Goal: Use online tool/utility: Utilize a website feature to perform a specific function

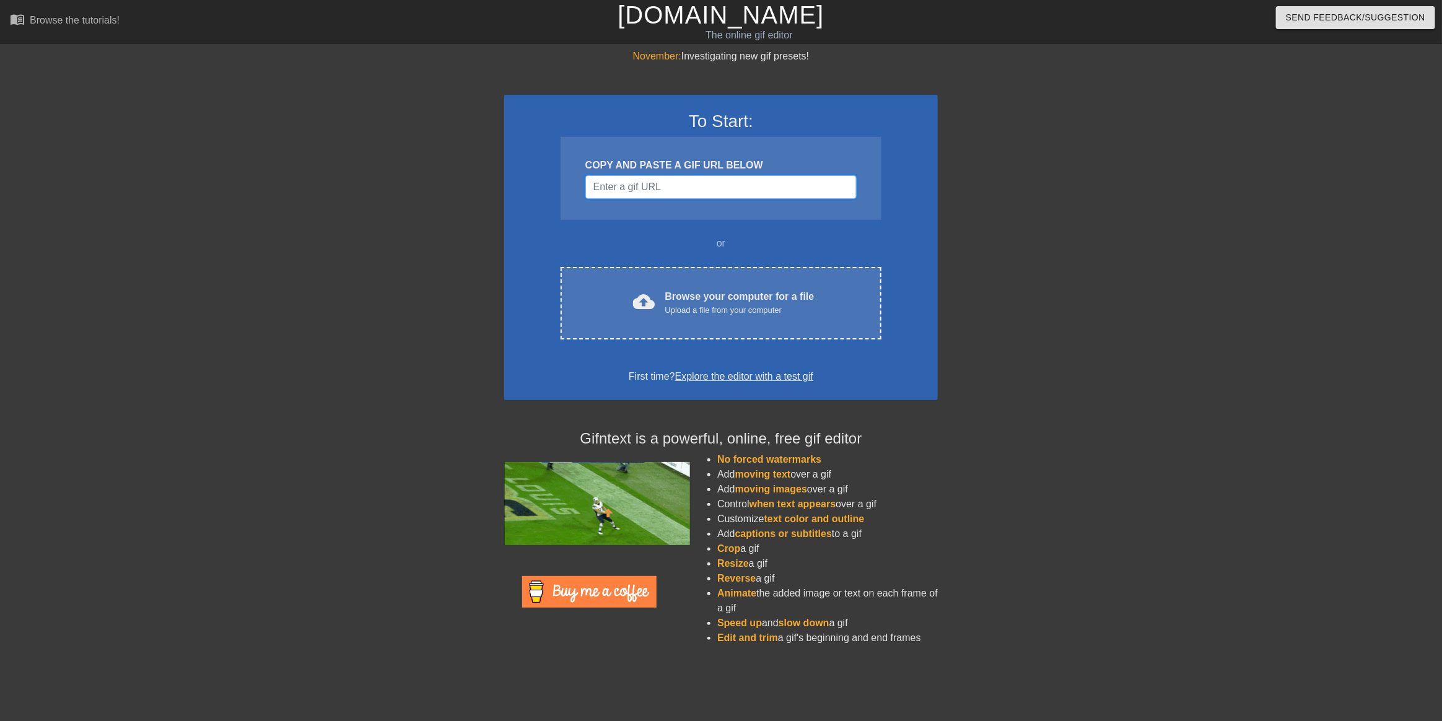
click at [703, 193] on input "Username" at bounding box center [720, 187] width 271 height 24
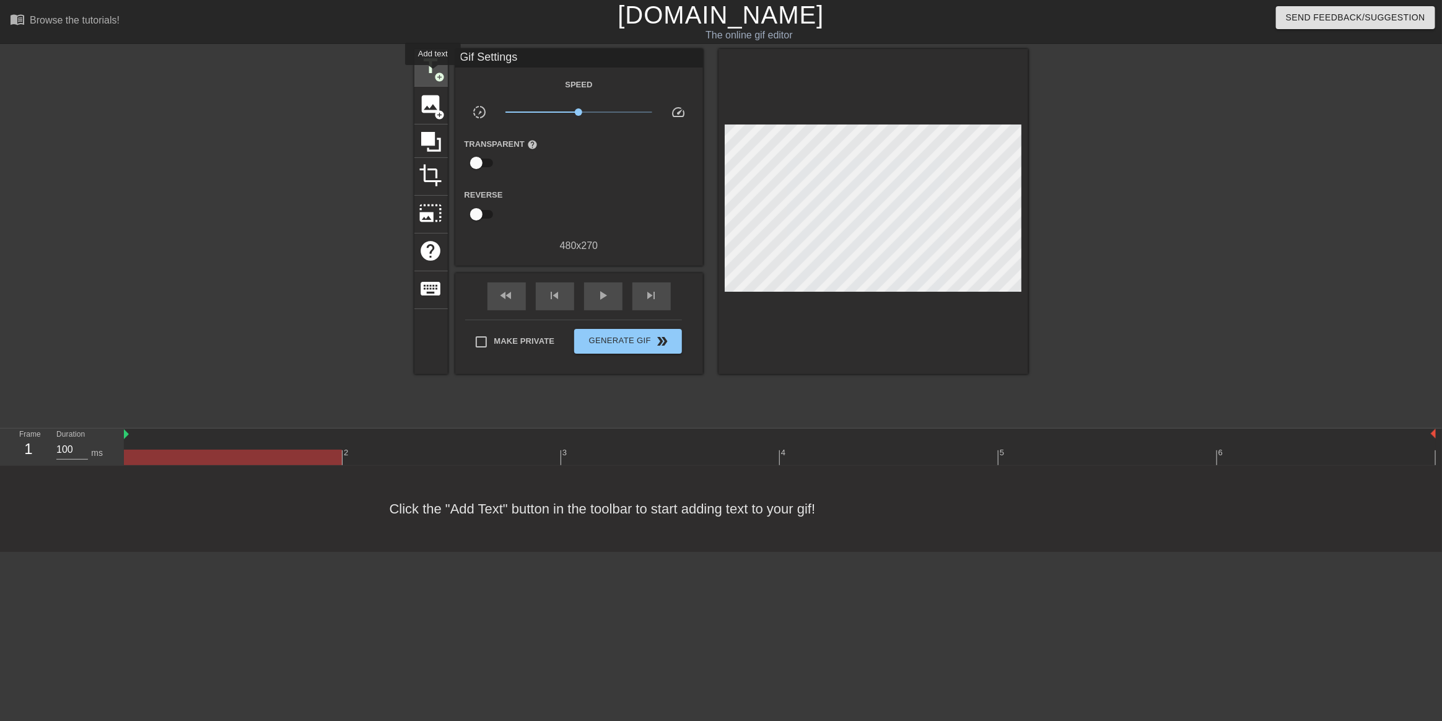
click at [433, 74] on span "title" at bounding box center [431, 66] width 24 height 24
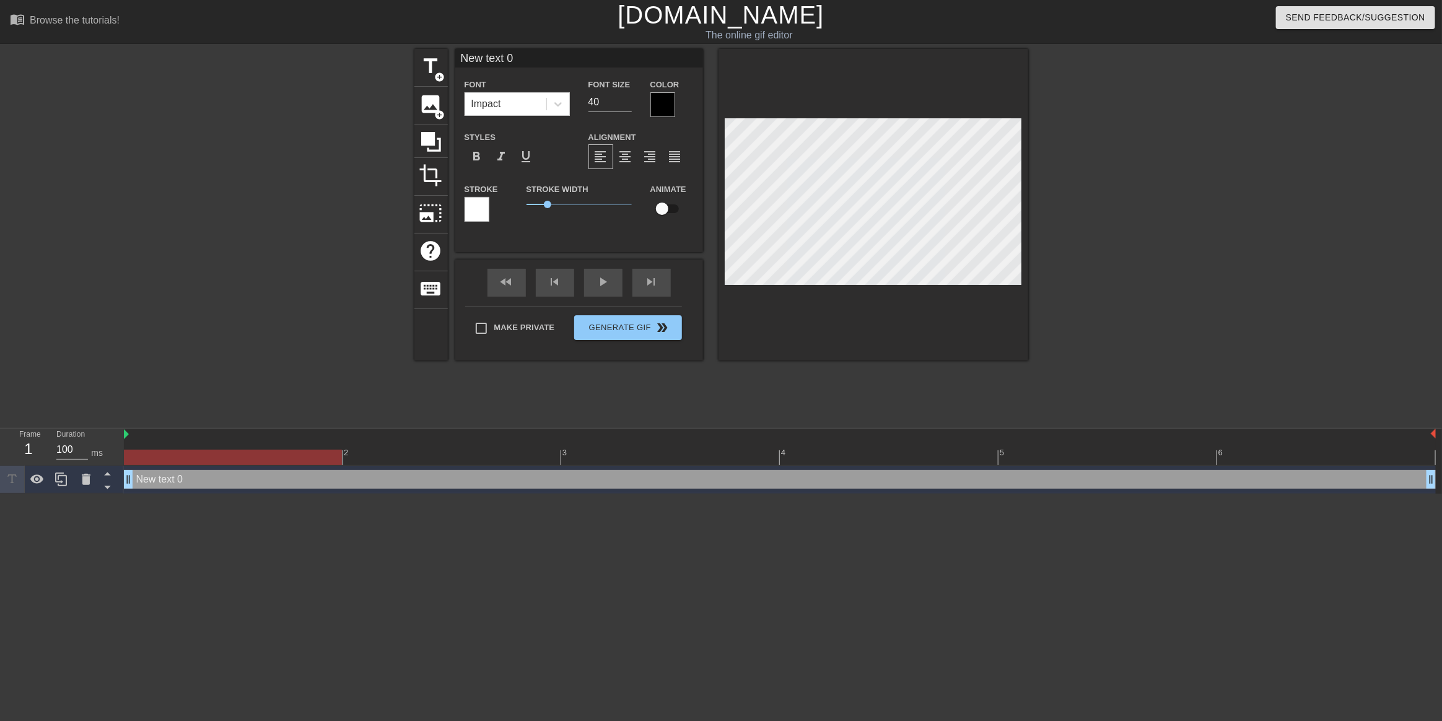
click at [1023, 265] on div at bounding box center [873, 204] width 310 height 311
type input "J"
type textarea "J"
type input "JM"
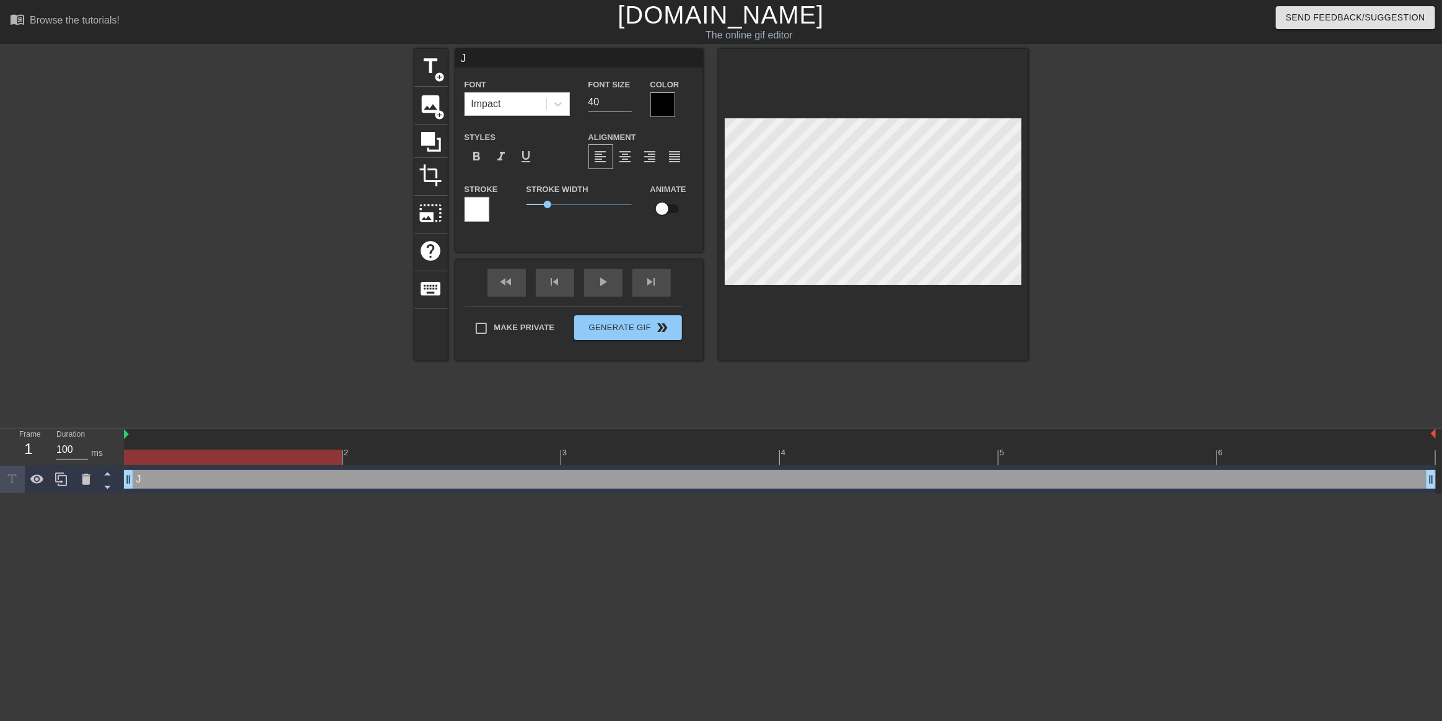
type textarea "JM"
type input "JMA"
type textarea "JMA"
type input "JMAC"
type textarea "JMAC"
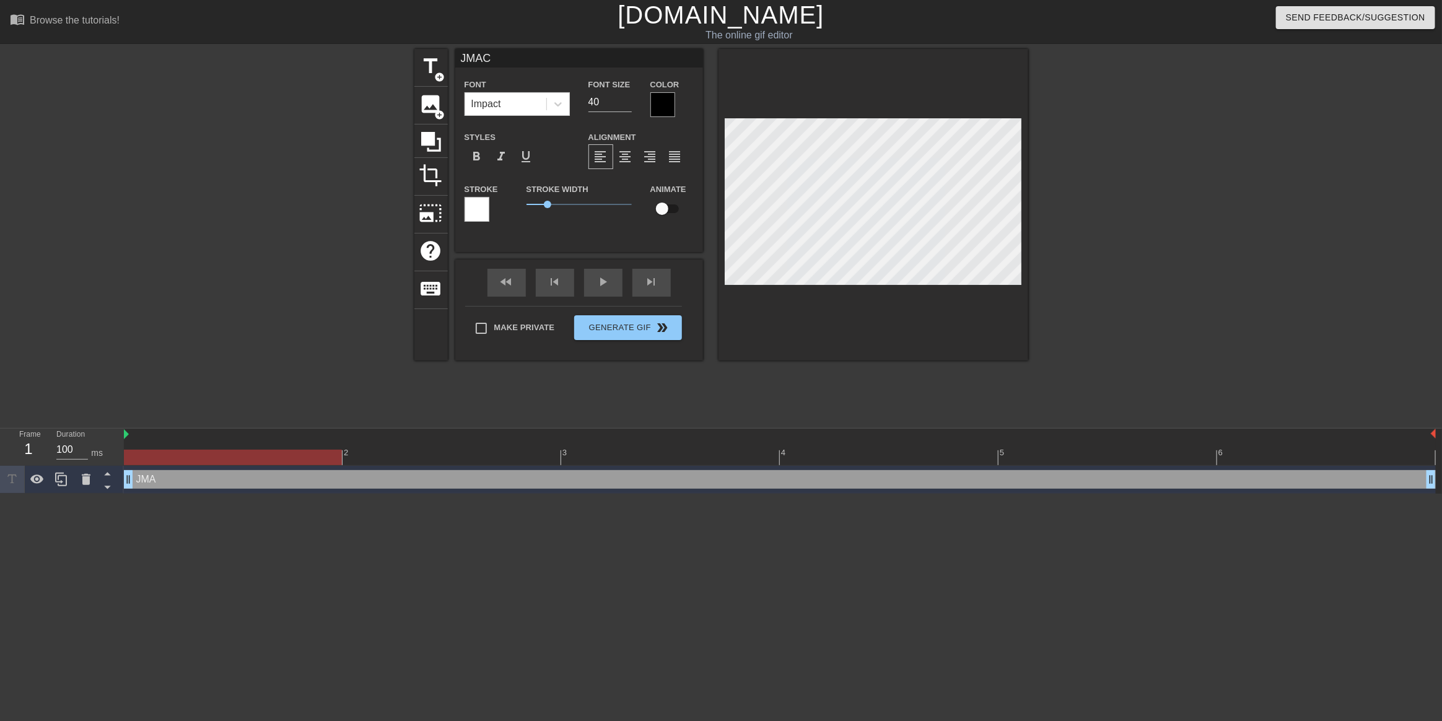
type input "JMAC"
type textarea "JMAC"
type input "JMAC O"
type textarea "JMAC O"
type input "JMAC ON"
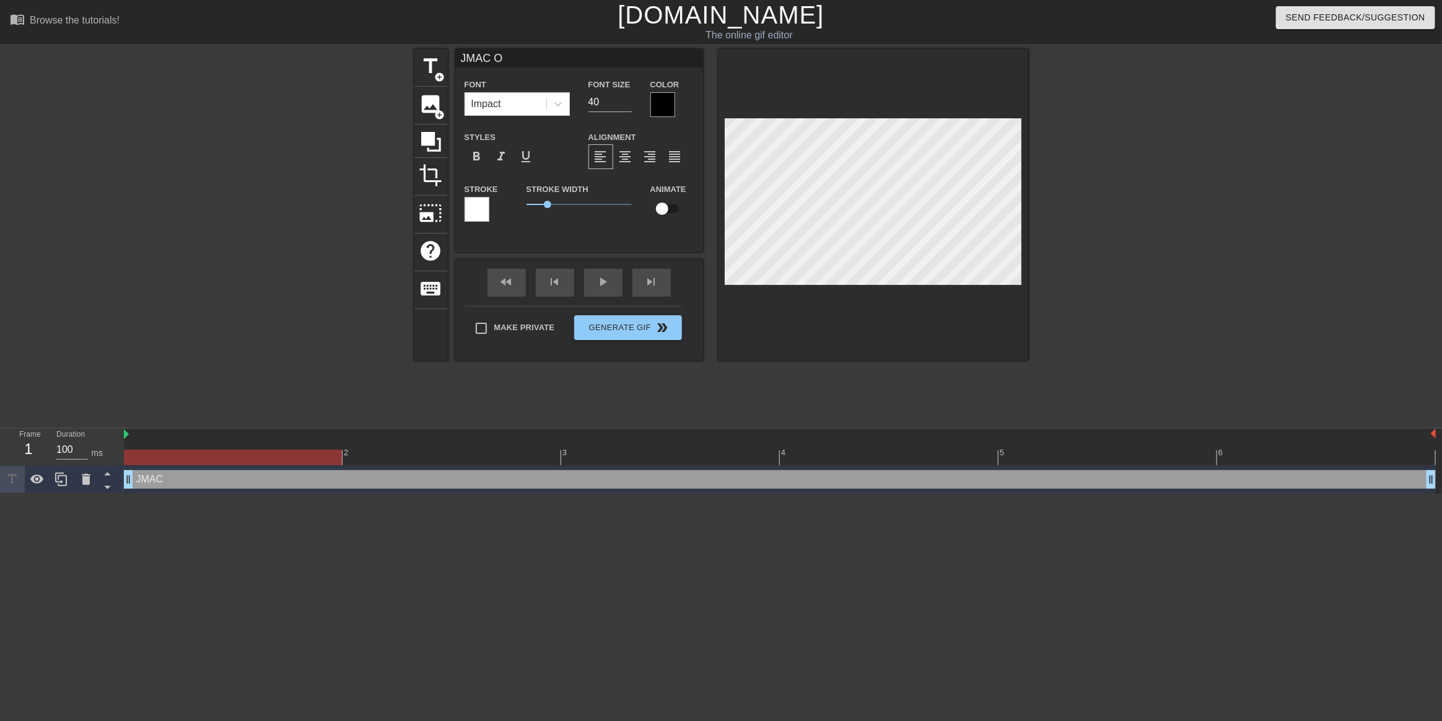
type textarea "JMAC ON"
type input "JMAC ON"
type textarea "JMAC ON"
type input "JMAC ON S"
type textarea "JMAC ON S"
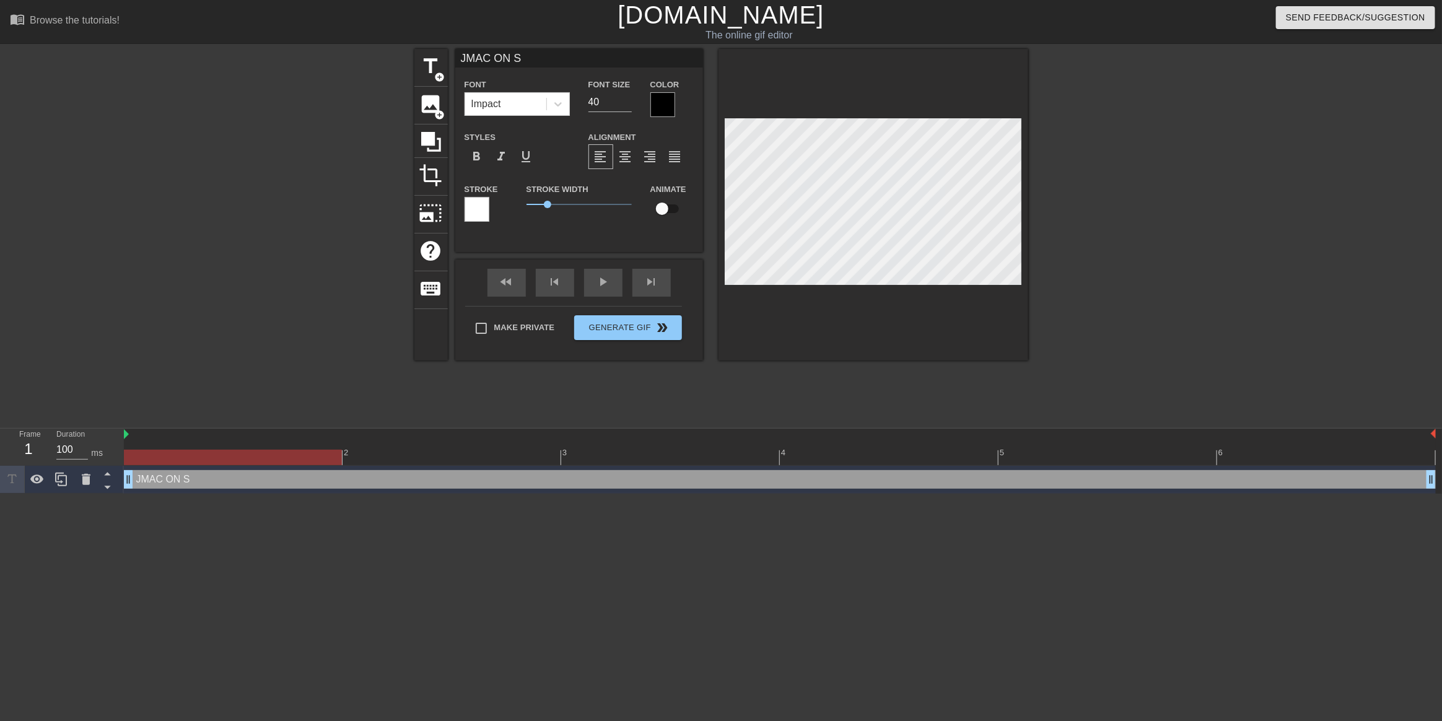
type input "JMAC ON SE"
type textarea "JMAC ON SE"
type input "JMAC ON SEE"
type textarea "JMAC ON SEE"
type input "JMAC ON SEEP"
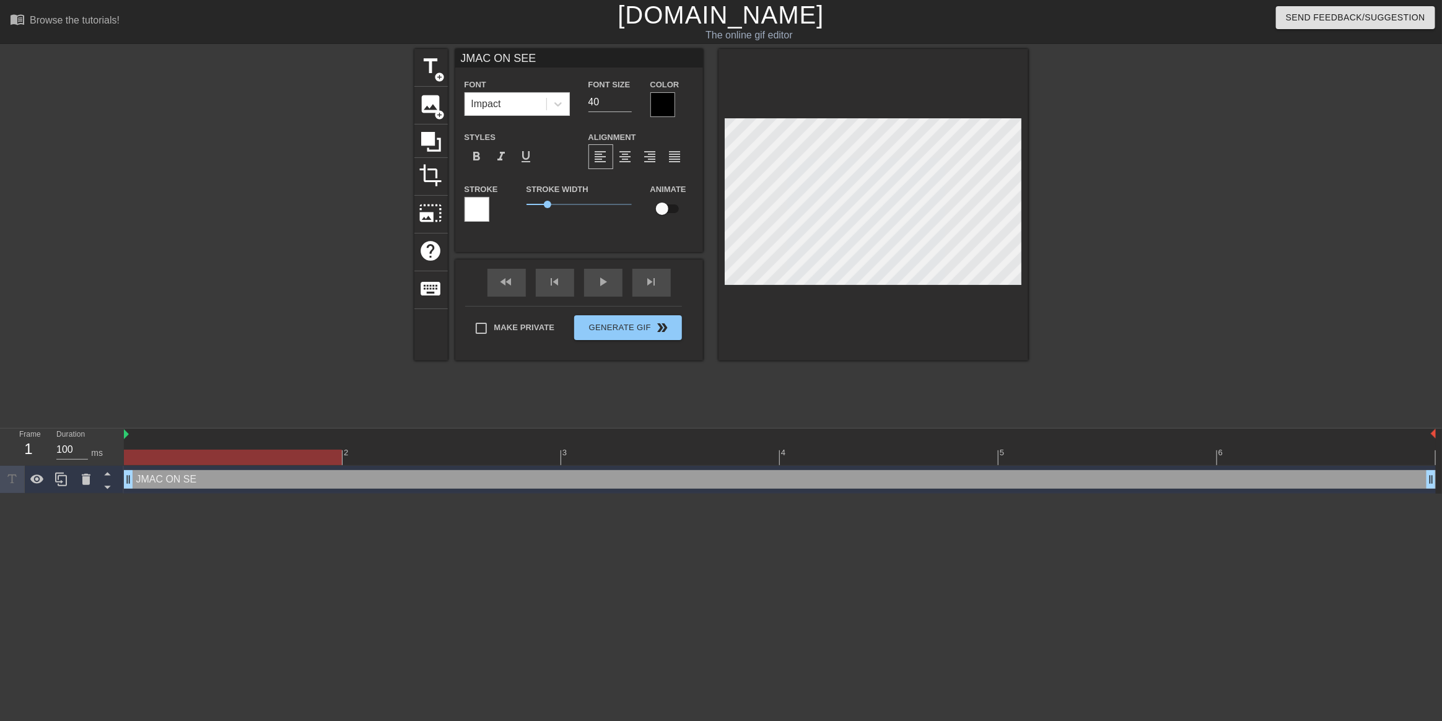
type textarea "JMAC ON SEEP"
type input "JMAC ON SEE"
type textarea "JMAC ON SEE"
type input "JMAC ON SE"
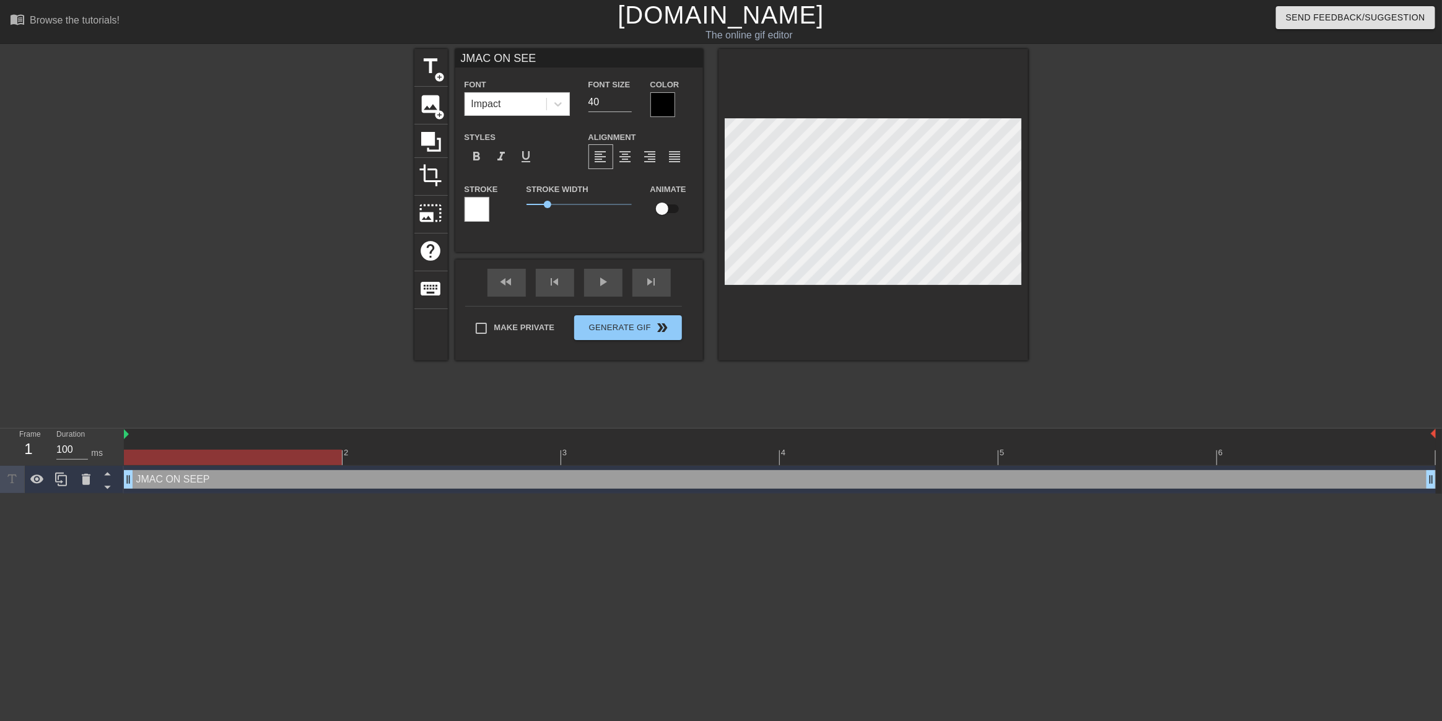
type textarea "JMAC ON SE"
type input "JMAC ON SEP"
type textarea "JMAC ON SEP"
type input "JMAC ON SEP"
type textarea "JMAC ON SEP"
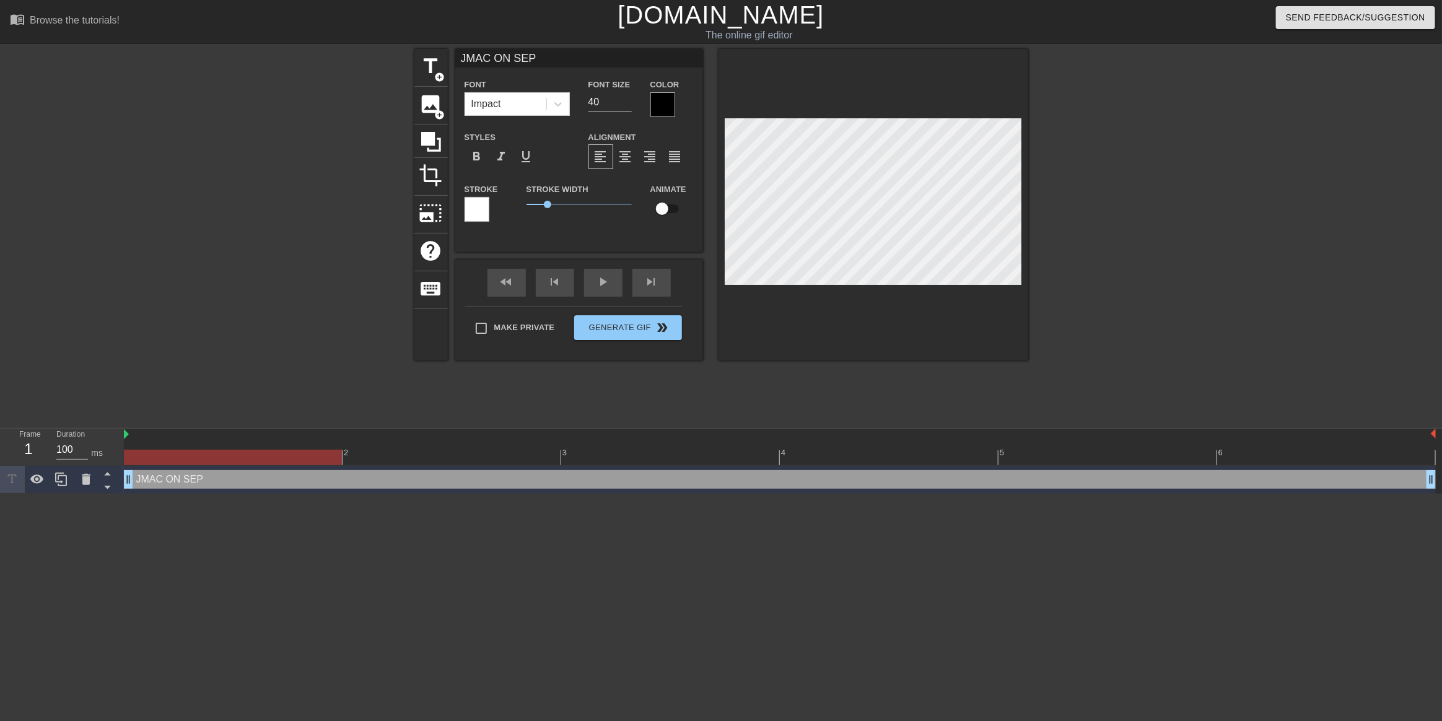
type input "JMAC ON [DATE]"
type textarea "JMAC ON [DATE]"
type input "JMAC ON [DATE]"
type textarea "JMAC ON [DATE]"
type input "JMAC ON [DATE]?"
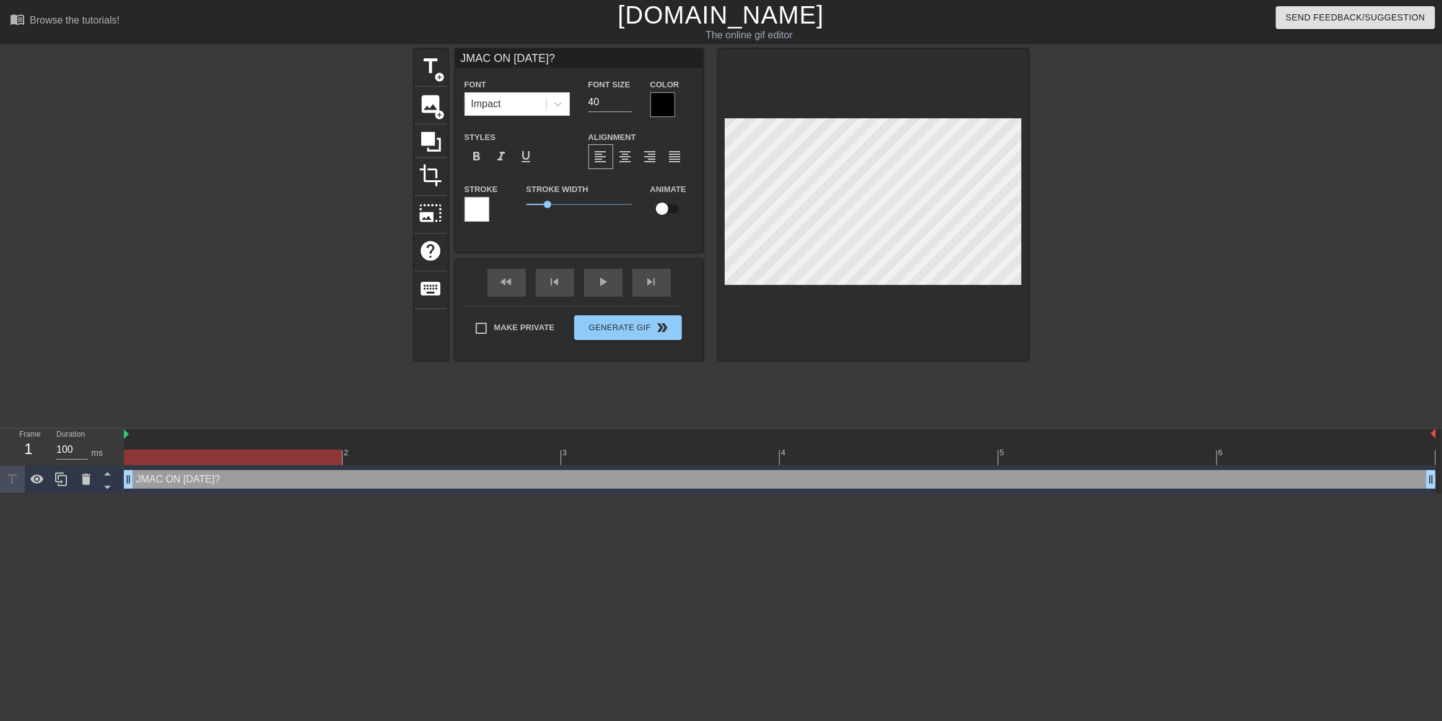
scroll to position [1, 5]
type textarea "JMAC ON [DATE]?"
click at [432, 67] on span "title" at bounding box center [431, 66] width 24 height 24
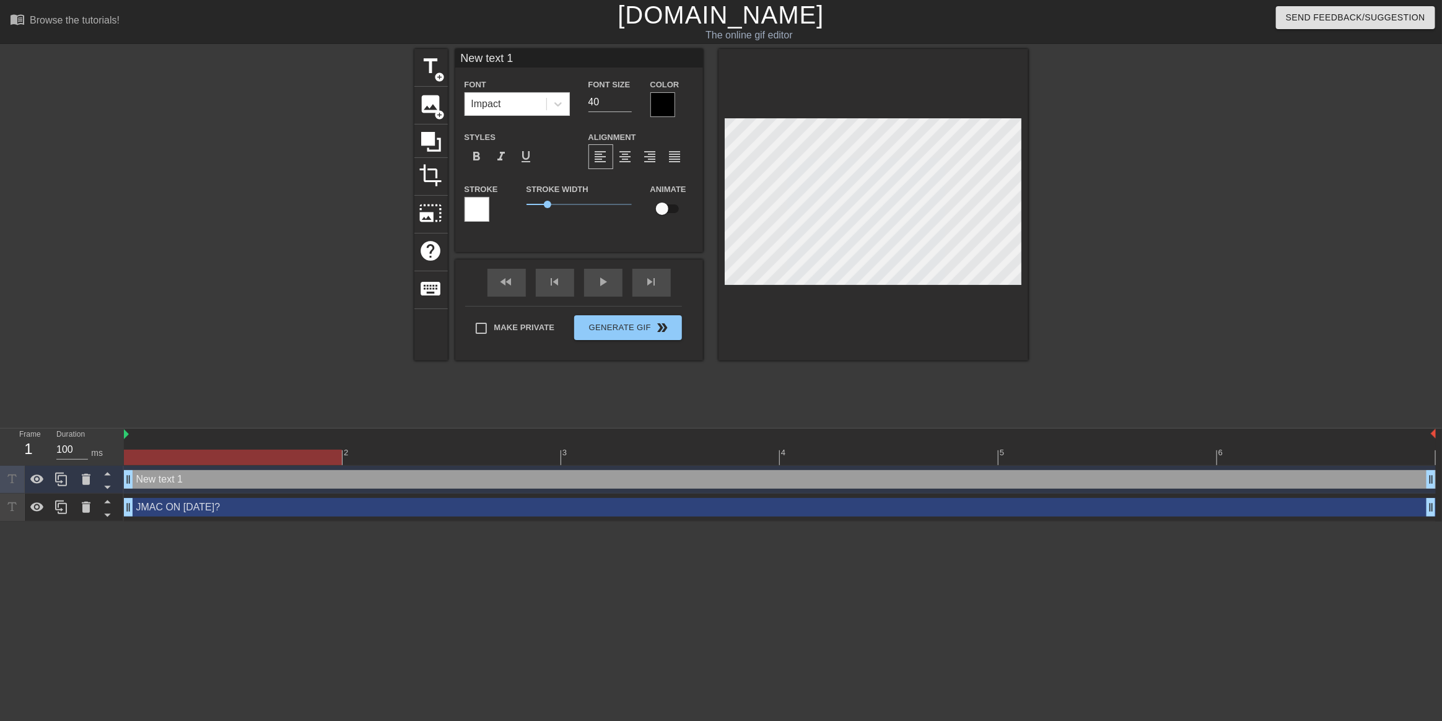
scroll to position [1, 2]
type input "B"
type textarea "B"
type input "Be"
type textarea "Be"
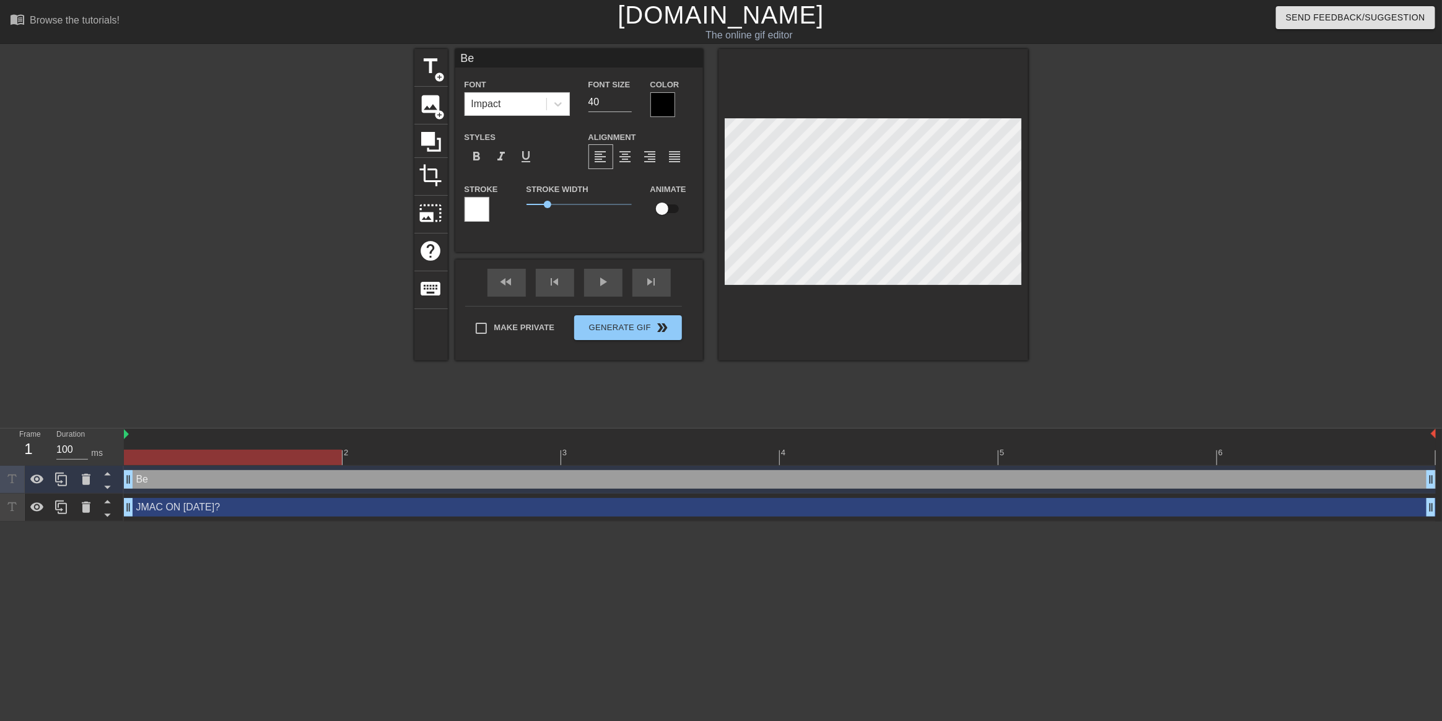
type input "Bet"
type textarea "Bet"
type input "Bett"
type textarea "Bett"
type input "[PERSON_NAME]"
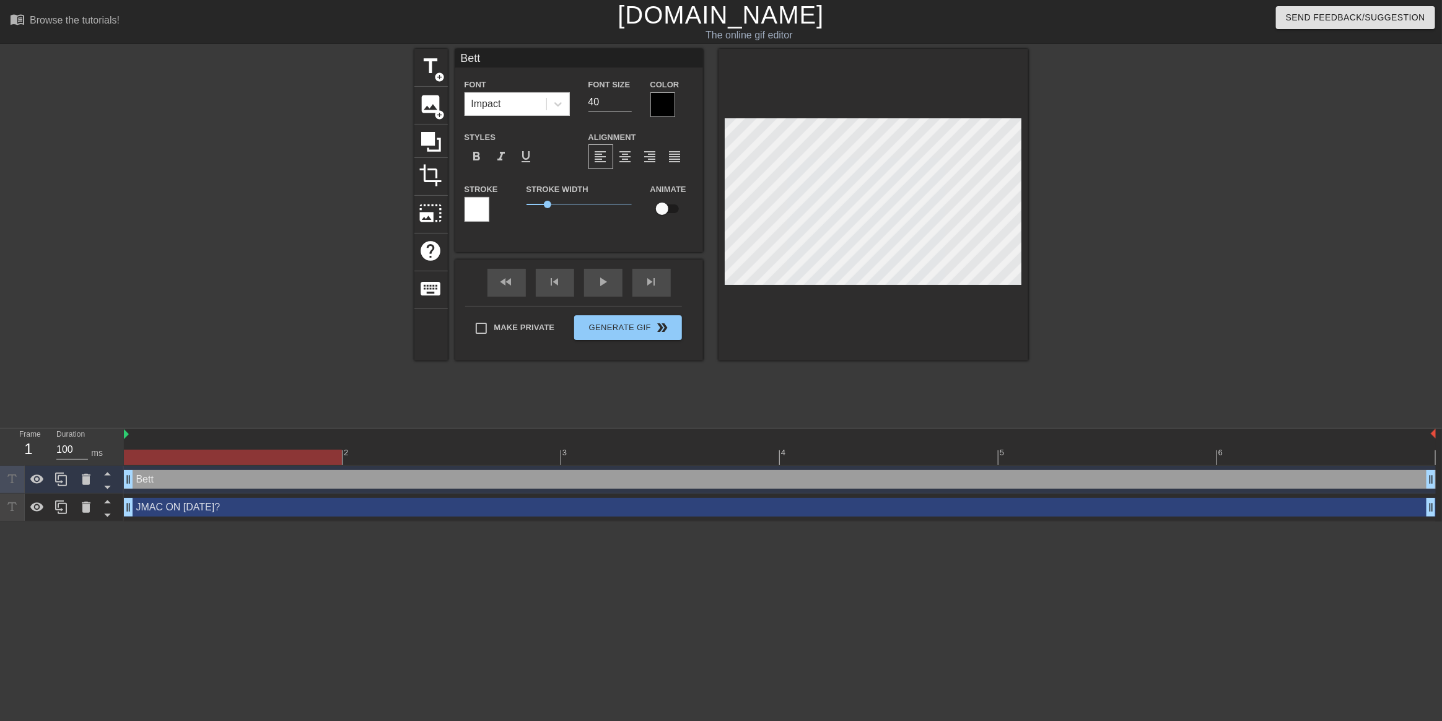
type textarea "[PERSON_NAME]"
type input "Better"
type textarea "Better"
type input "Better"
type textarea "Better"
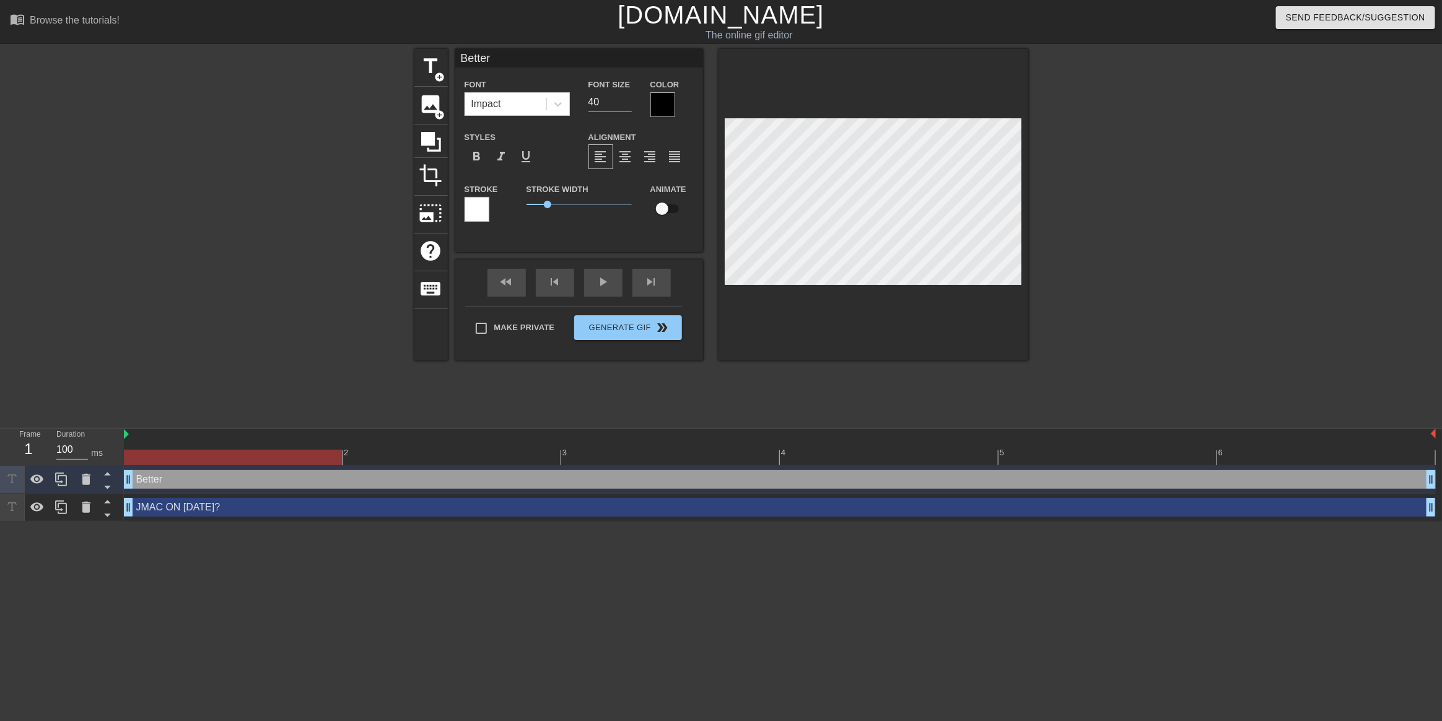
type input "Better"
type textarea "Better"
type input "[PERSON_NAME]"
type textarea "[PERSON_NAME]"
type input "Bett"
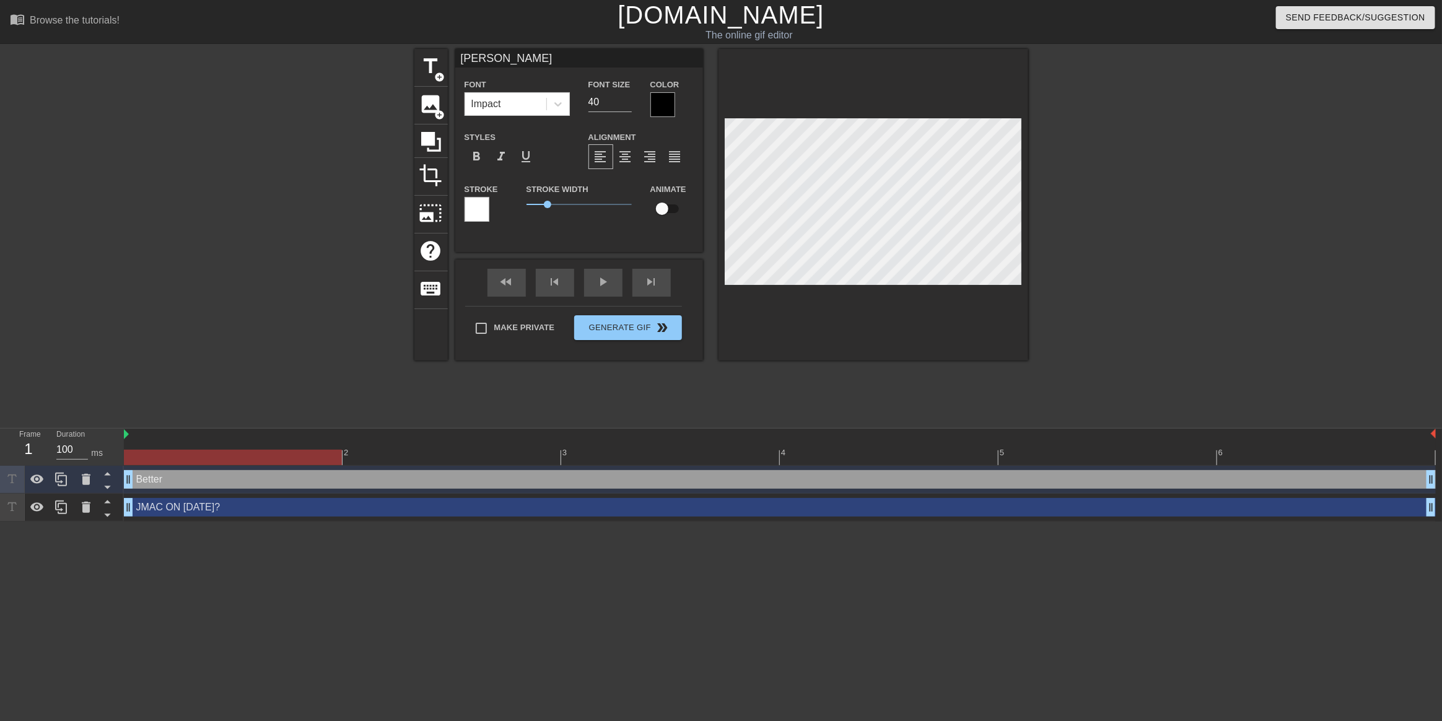
type textarea "Bett"
type input "Bet"
type textarea "Bet"
type input "Be"
type textarea "Be"
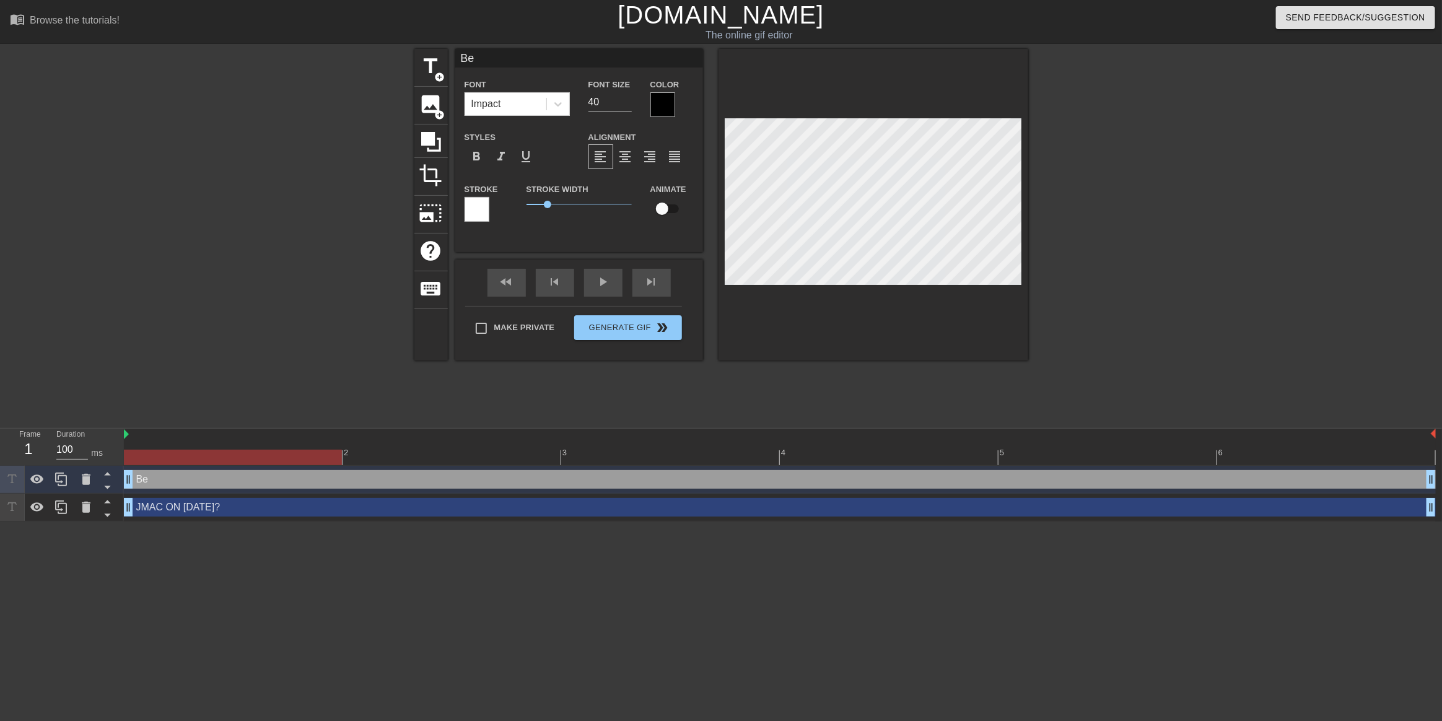
type input "B"
type textarea "B"
type input "BE"
type textarea "BE"
type input "BET"
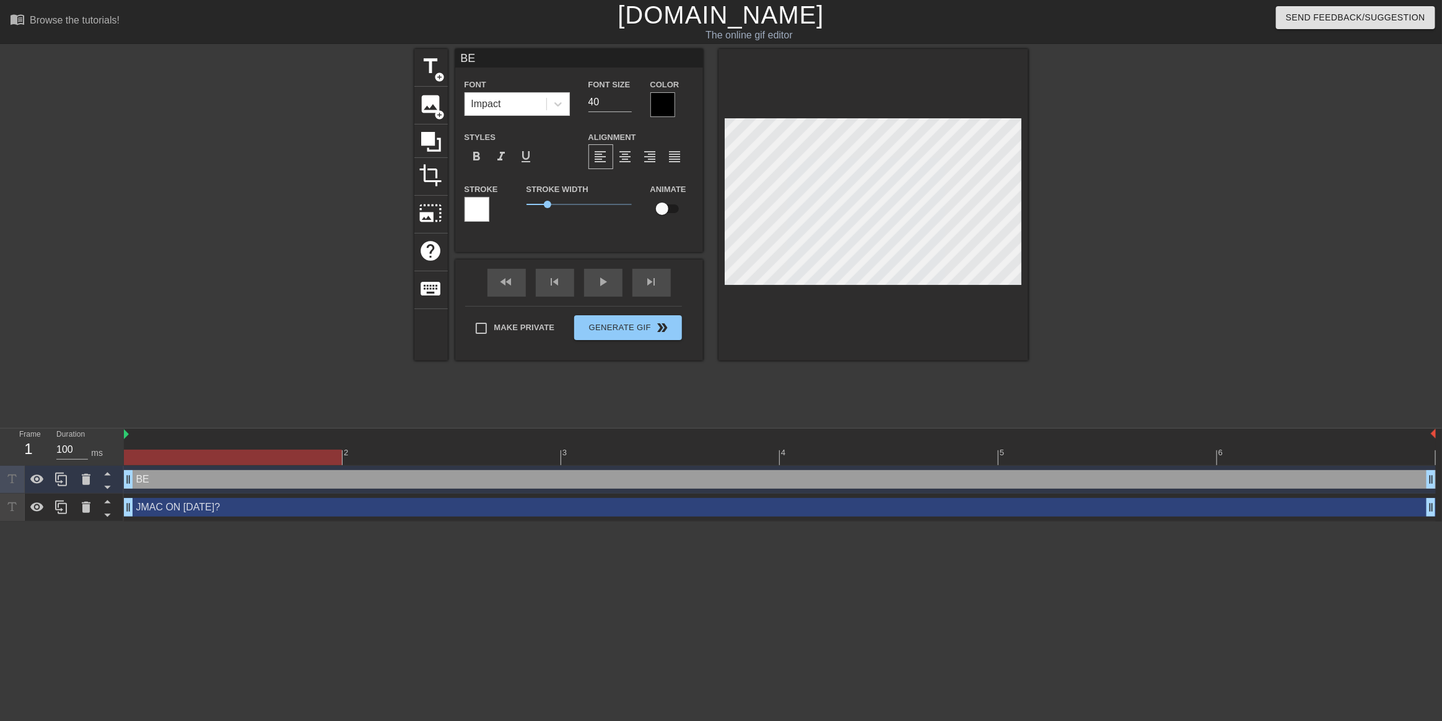
type textarea "BET"
type input "BETT"
type textarea "BETT"
type input "[PERSON_NAME]"
type textarea "[PERSON_NAME]"
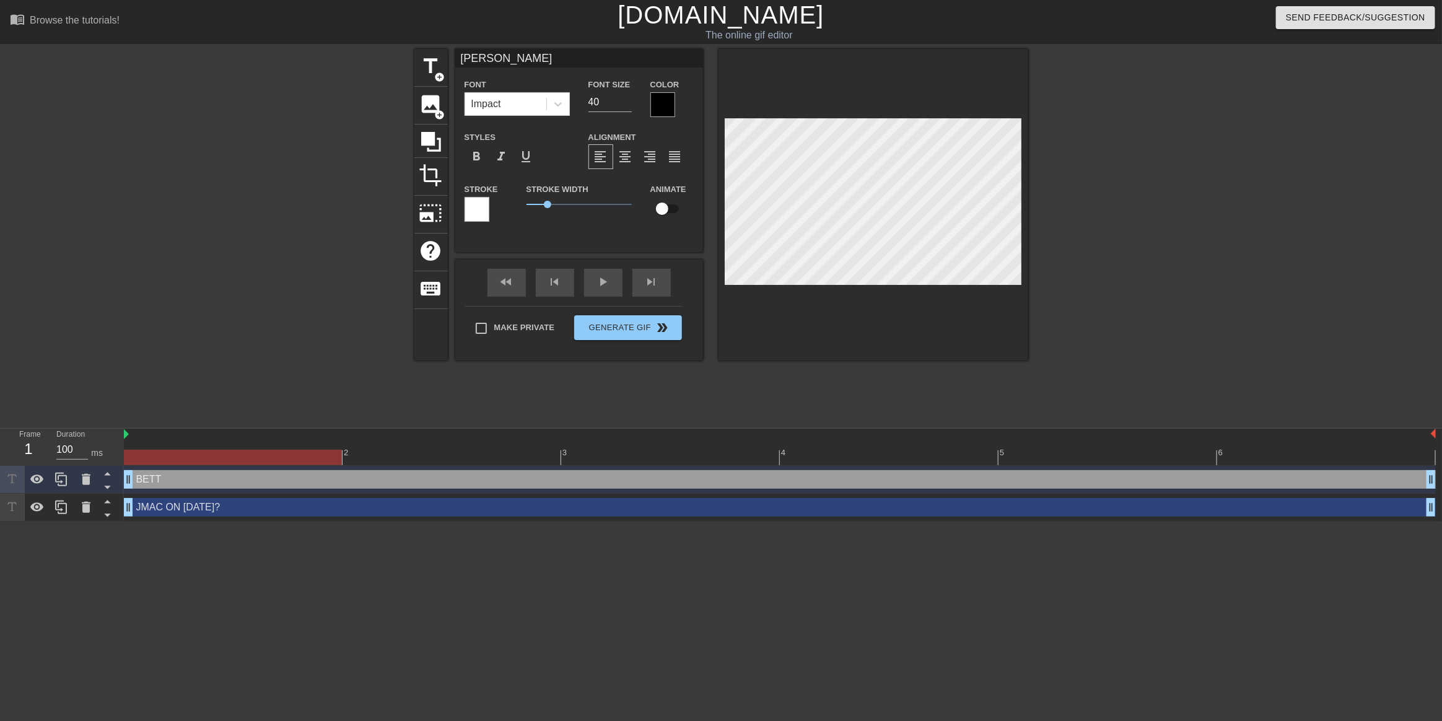
type input "BETTER"
type textarea "BETTER"
type input "BETTER"
type textarea "BETTER"
type input "BETTER G"
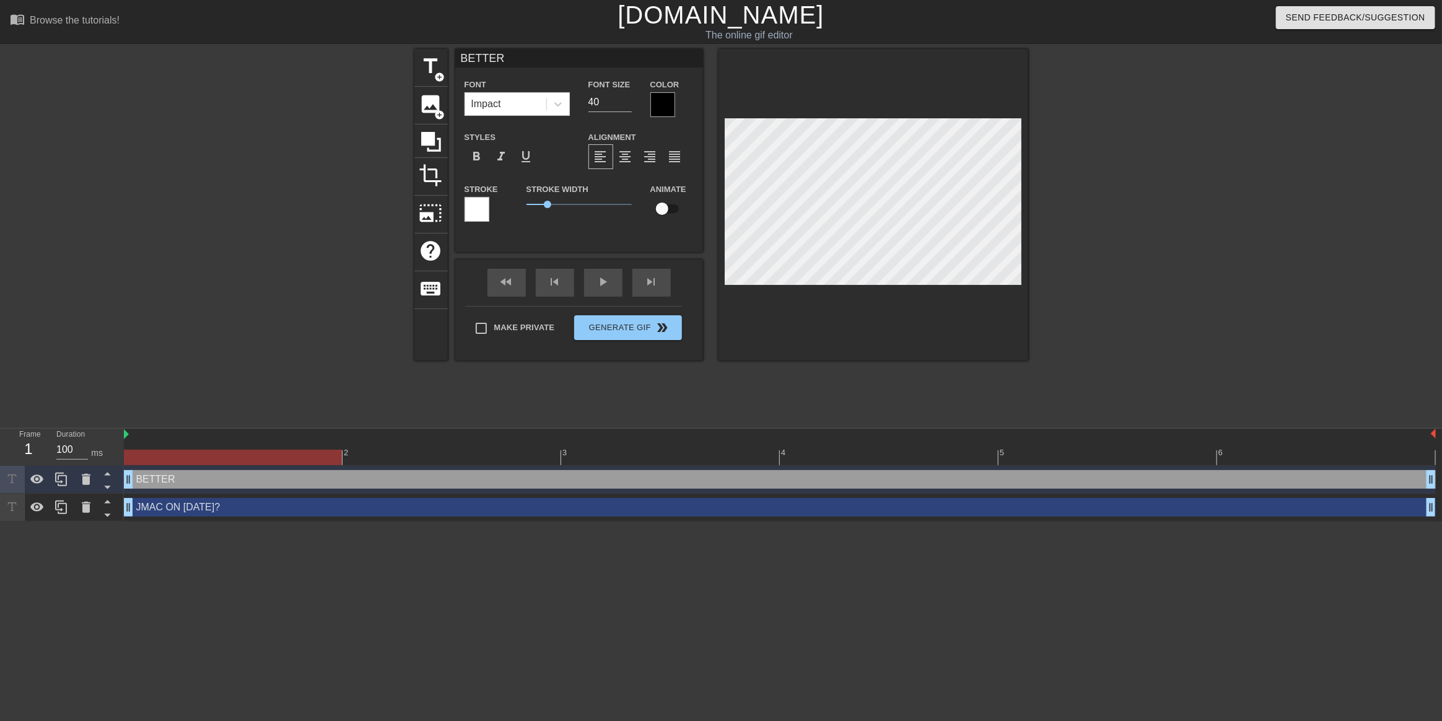
type textarea "BETTER G"
type input "BETTER GE"
type textarea "BETTER GE"
type input "BETTER GET"
type textarea "BETTER GET"
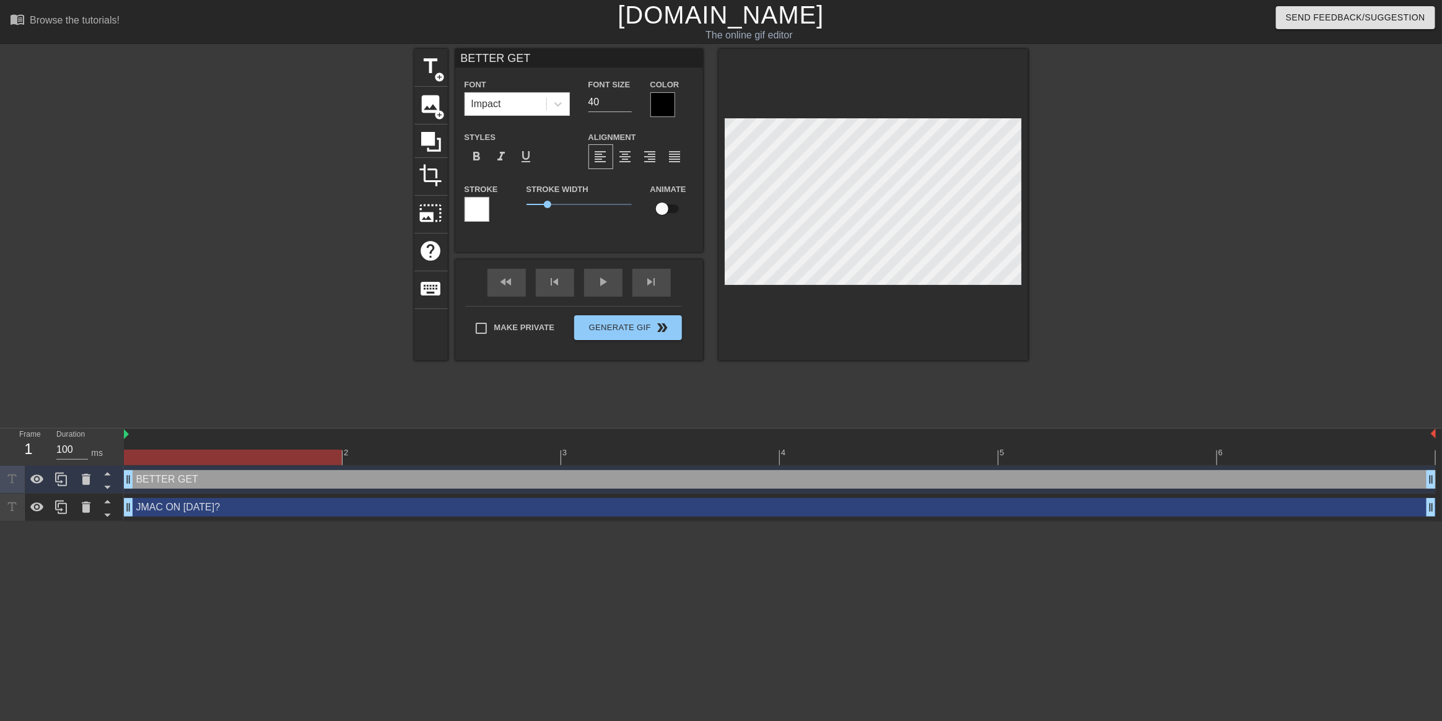
type input "BETTER GET"
type textarea "BETTER GET"
type input "BETTER GET R"
type textarea "BETTER GET R"
type input "BETTER GET RE"
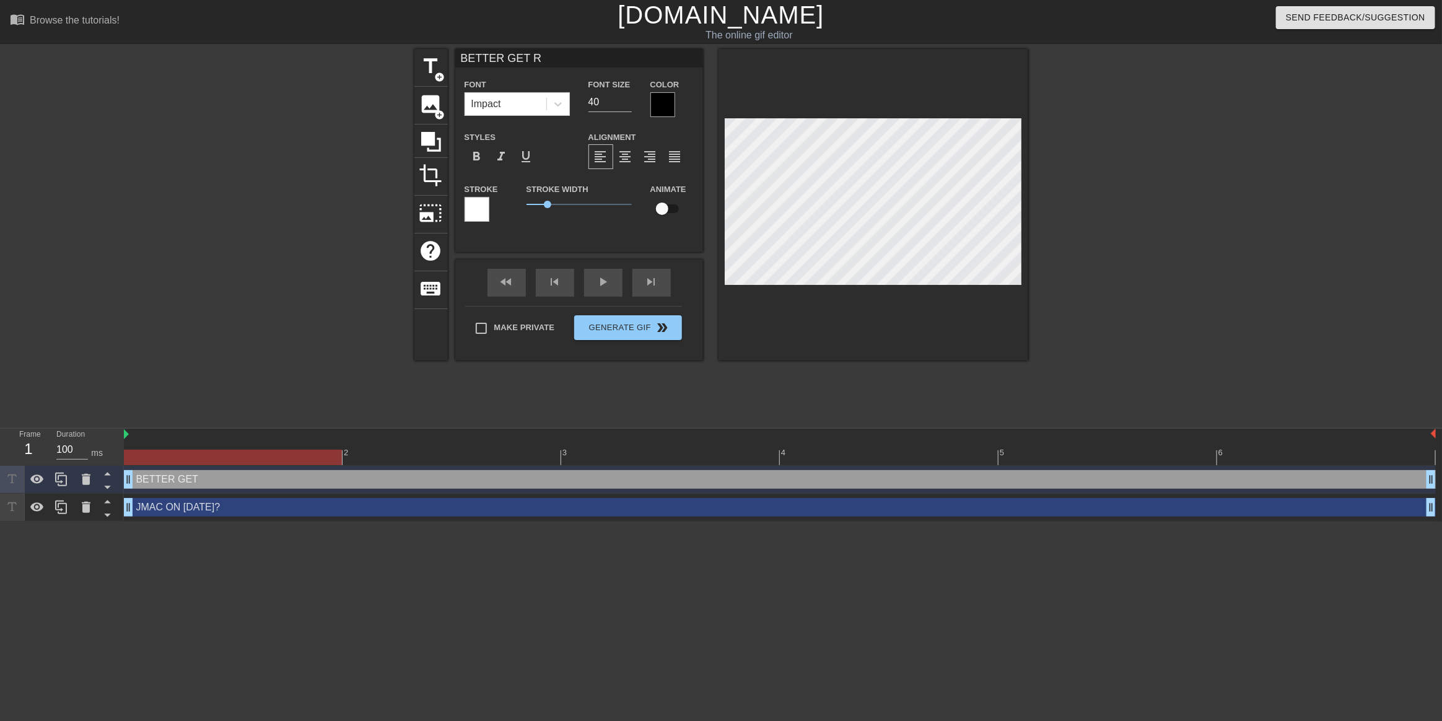
type textarea "BETTER GET RE"
type input "BETTER GET REA"
type textarea "BETTER GET REA"
type input "BETTER GET READ"
type textarea "BETTER GET READ"
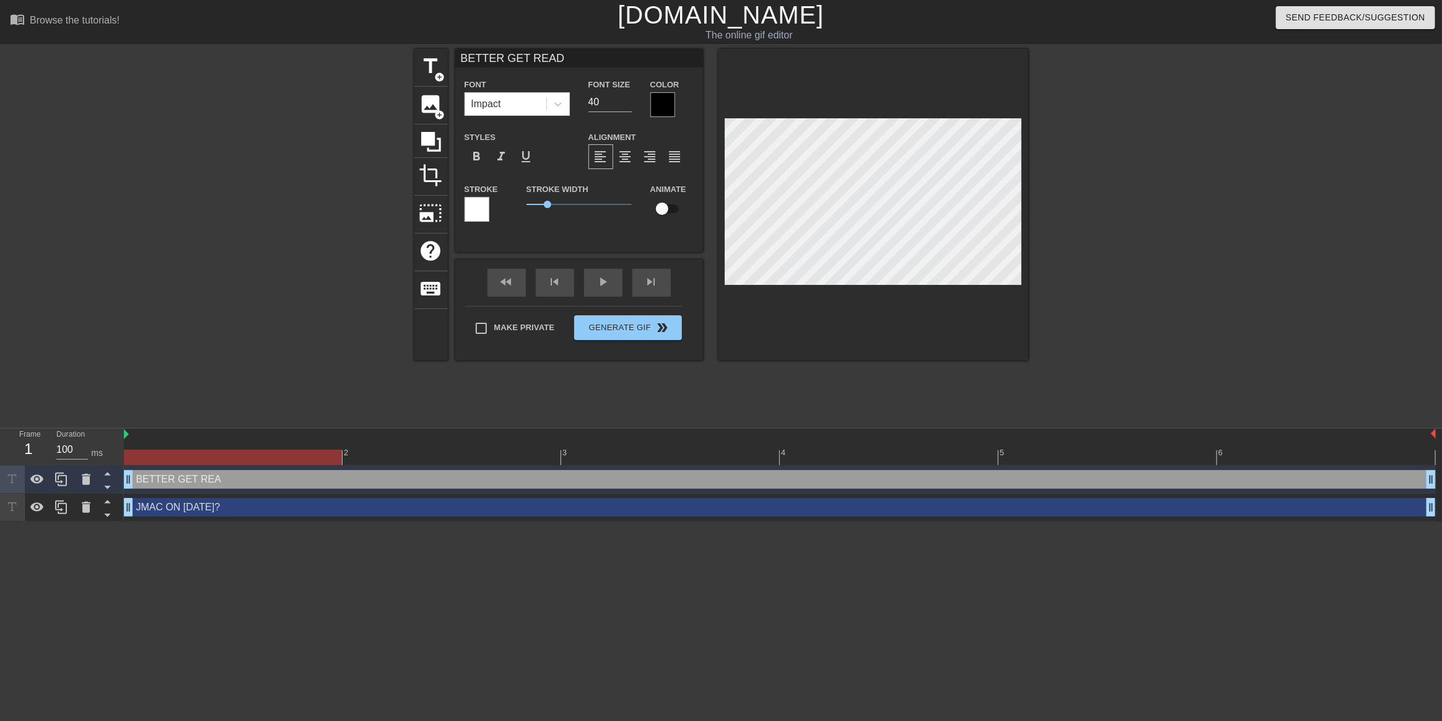
scroll to position [1, 6]
type input "BETTER GET READY"
type textarea "BETTER GET READY"
type input "BETTER GET READY!"
type textarea "BETTER GET READY!"
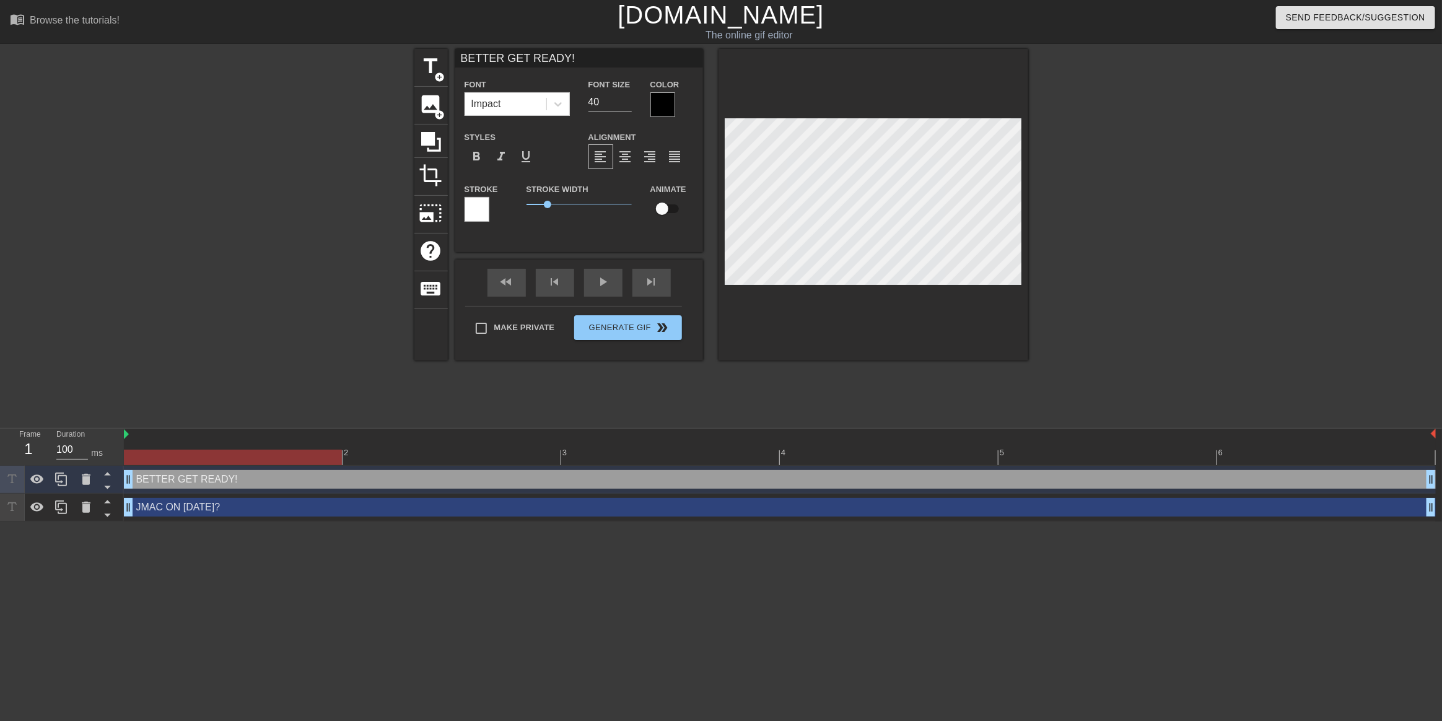
scroll to position [1, 4]
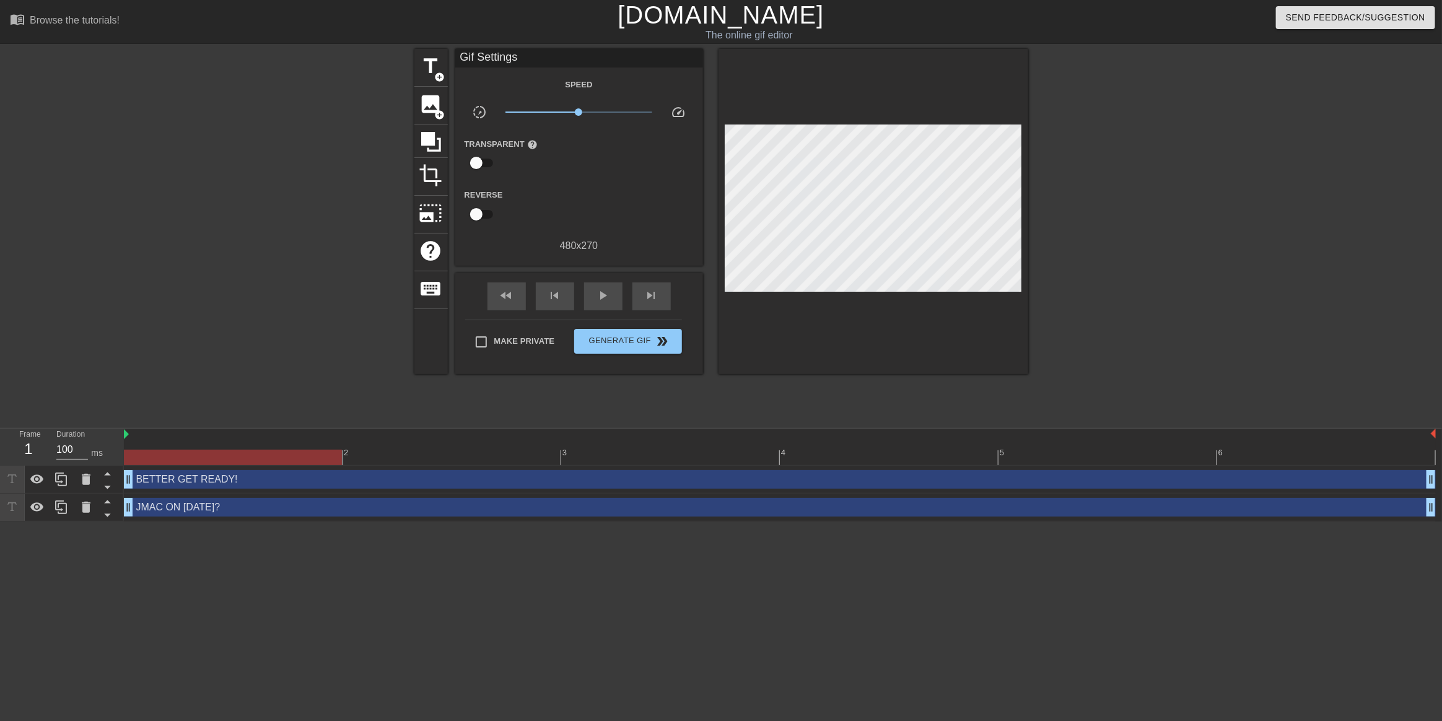
click at [1092, 232] on div at bounding box center [1136, 235] width 186 height 372
click at [624, 341] on span "Generate Gif double_arrow" at bounding box center [627, 341] width 97 height 15
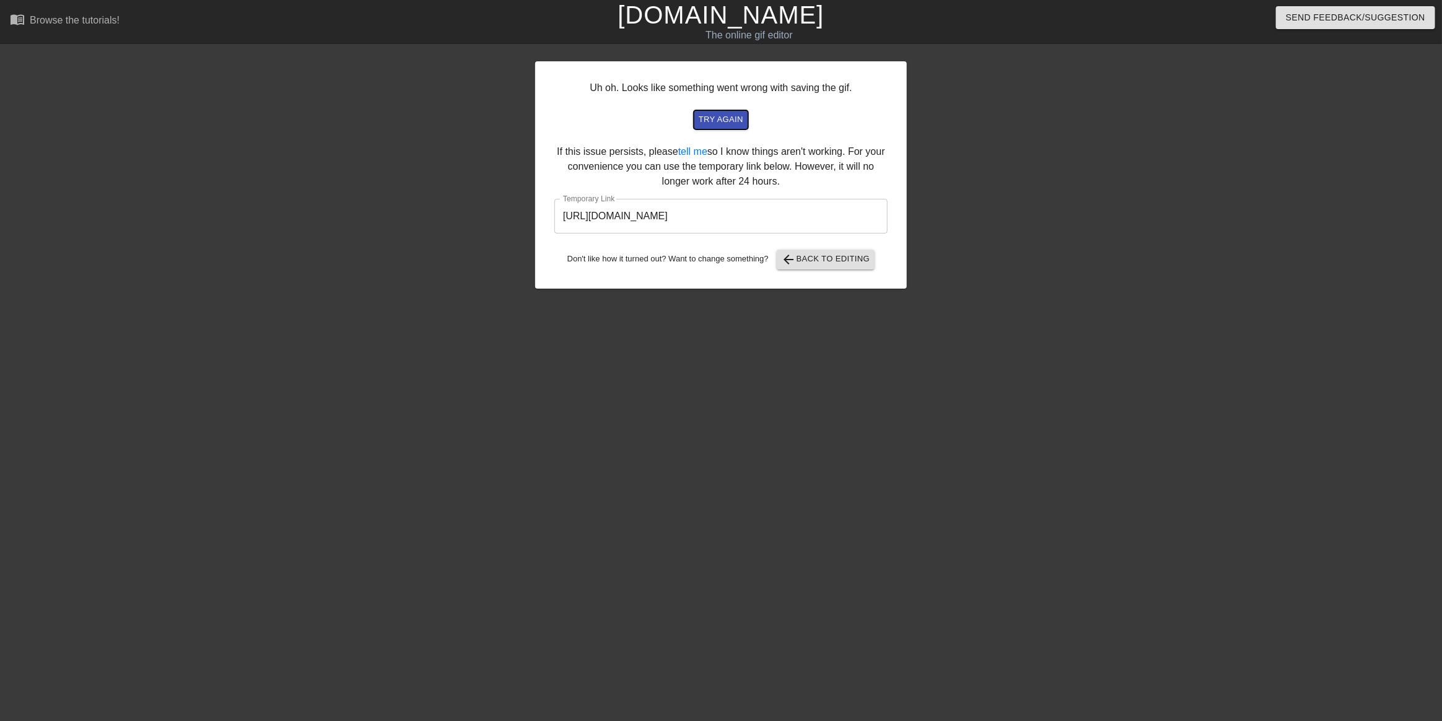
click at [735, 120] on span "try again" at bounding box center [721, 120] width 45 height 14
click at [803, 264] on span "arrow_back Back to Editing" at bounding box center [825, 259] width 89 height 15
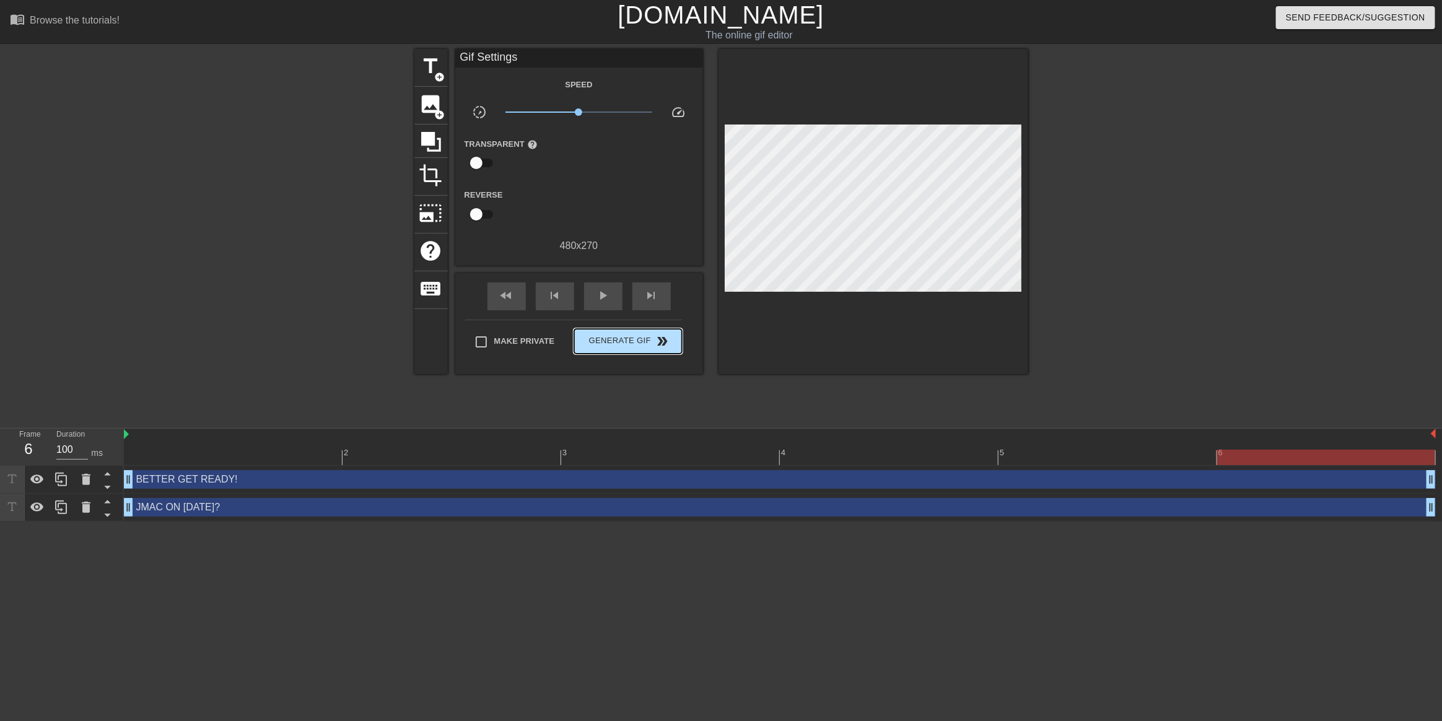
click at [634, 326] on div "Make Private Generate Gif double_arrow" at bounding box center [573, 344] width 217 height 49
click at [636, 338] on span "Generate Gif double_arrow" at bounding box center [627, 341] width 97 height 15
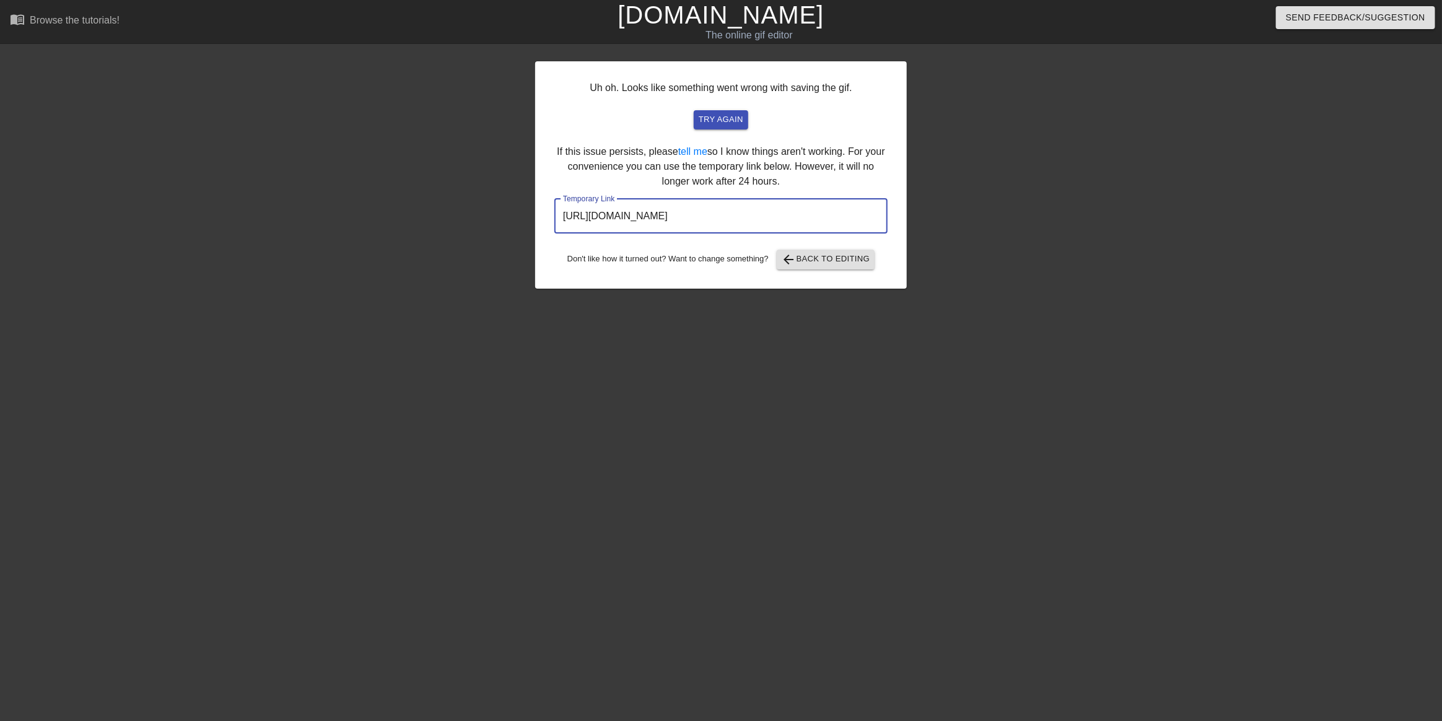
drag, startPoint x: 821, startPoint y: 217, endPoint x: 560, endPoint y: 216, distance: 260.7
click at [560, 216] on input "[URL][DOMAIN_NAME]" at bounding box center [720, 216] width 333 height 35
click at [714, 124] on span "try again" at bounding box center [721, 120] width 45 height 14
click at [811, 261] on span "arrow_back Back to Editing" at bounding box center [825, 259] width 89 height 15
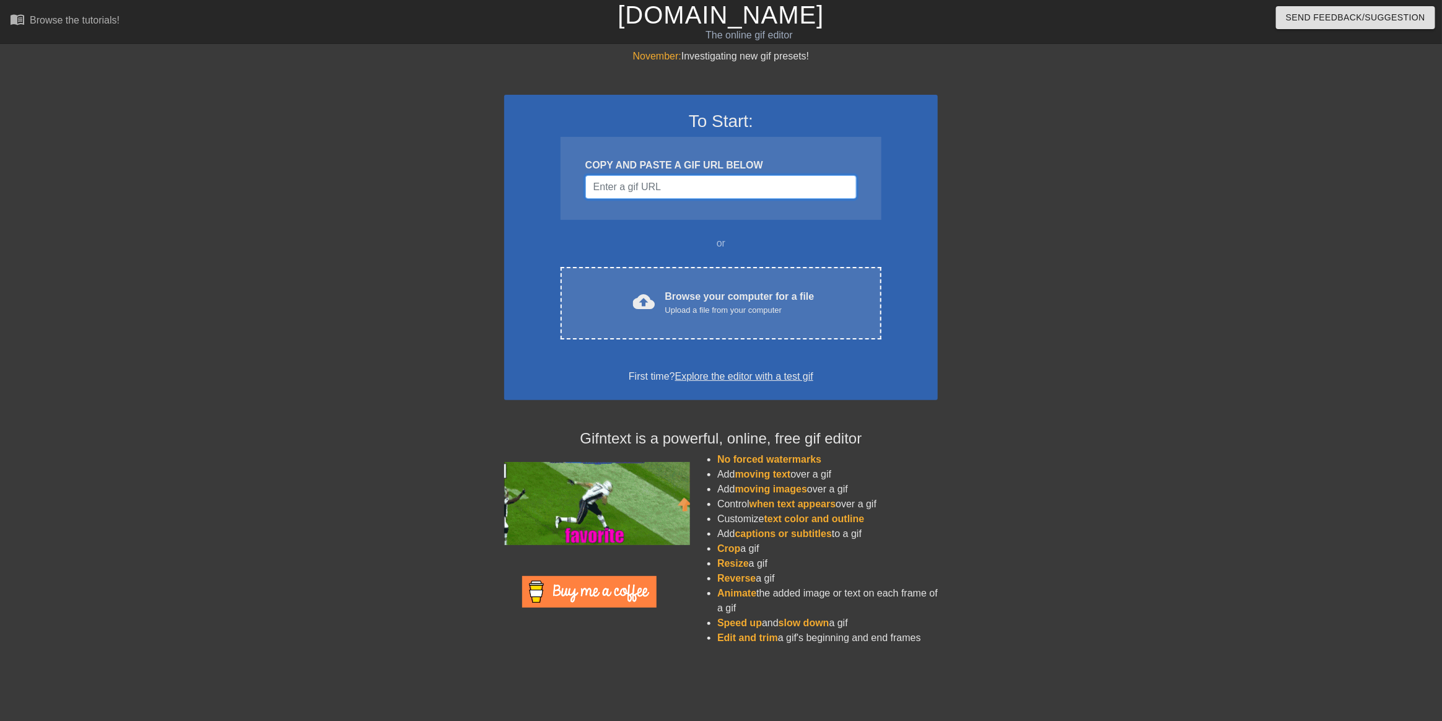
click at [700, 193] on input "Username" at bounding box center [720, 187] width 271 height 24
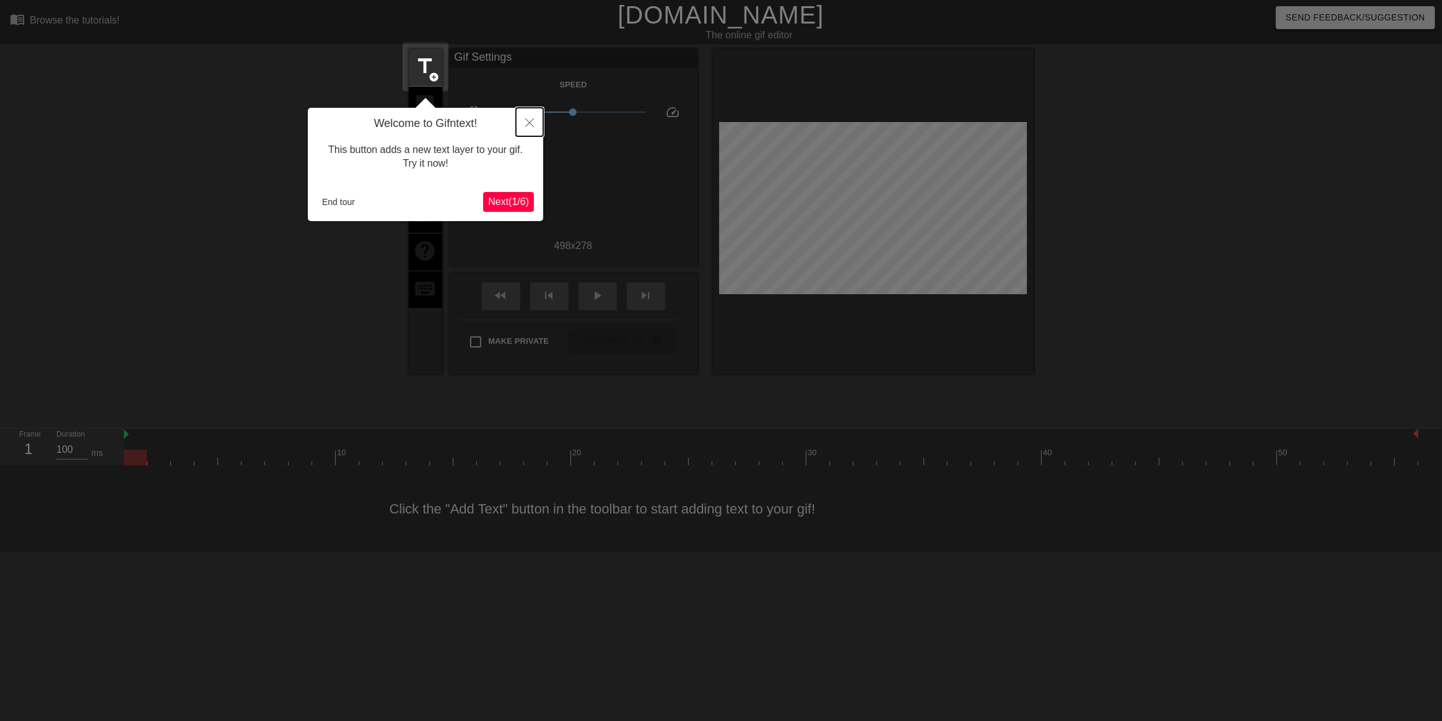
click at [532, 119] on icon "Close" at bounding box center [529, 122] width 9 height 9
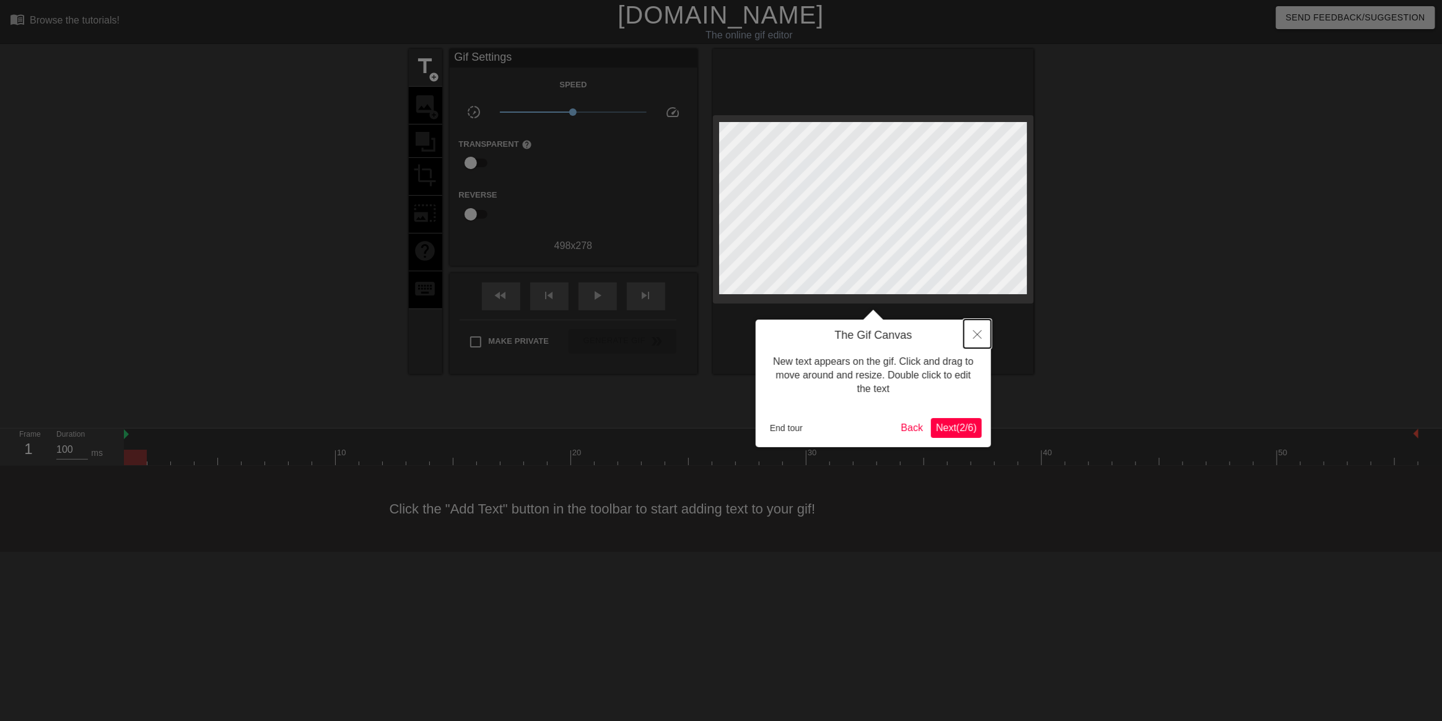
click at [977, 336] on icon "Close" at bounding box center [977, 334] width 9 height 9
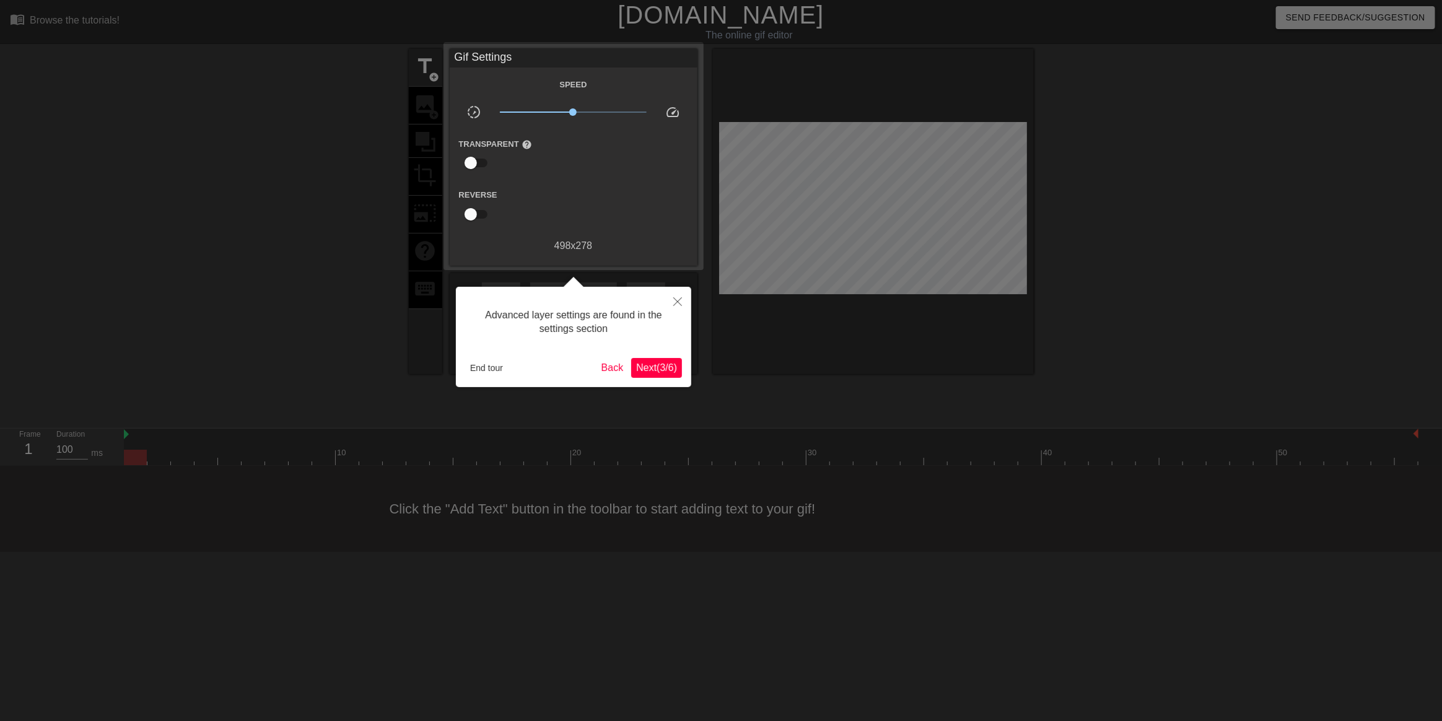
click at [658, 364] on span "Next ( 3 / 6 )" at bounding box center [656, 367] width 41 height 11
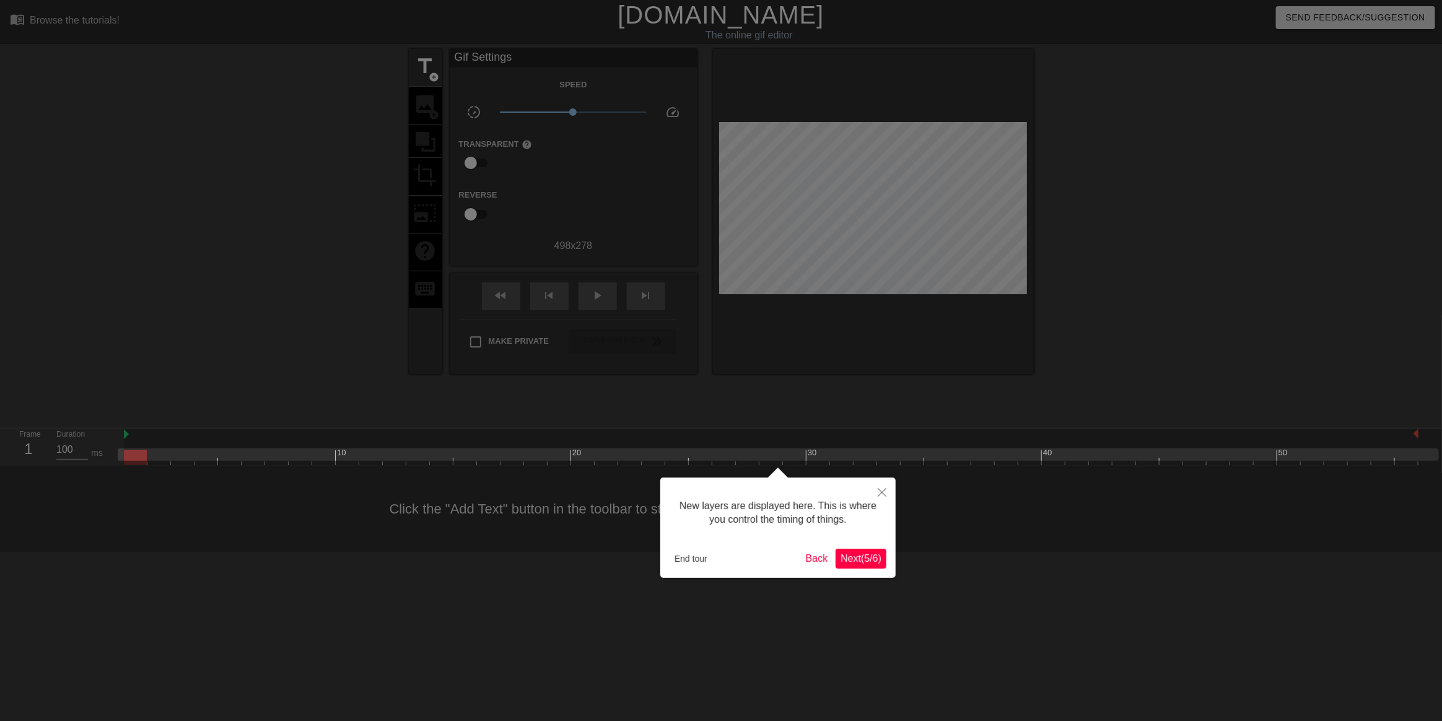
scroll to position [10, 0]
click at [869, 560] on span "Next ( 5 / 6 )" at bounding box center [860, 558] width 41 height 11
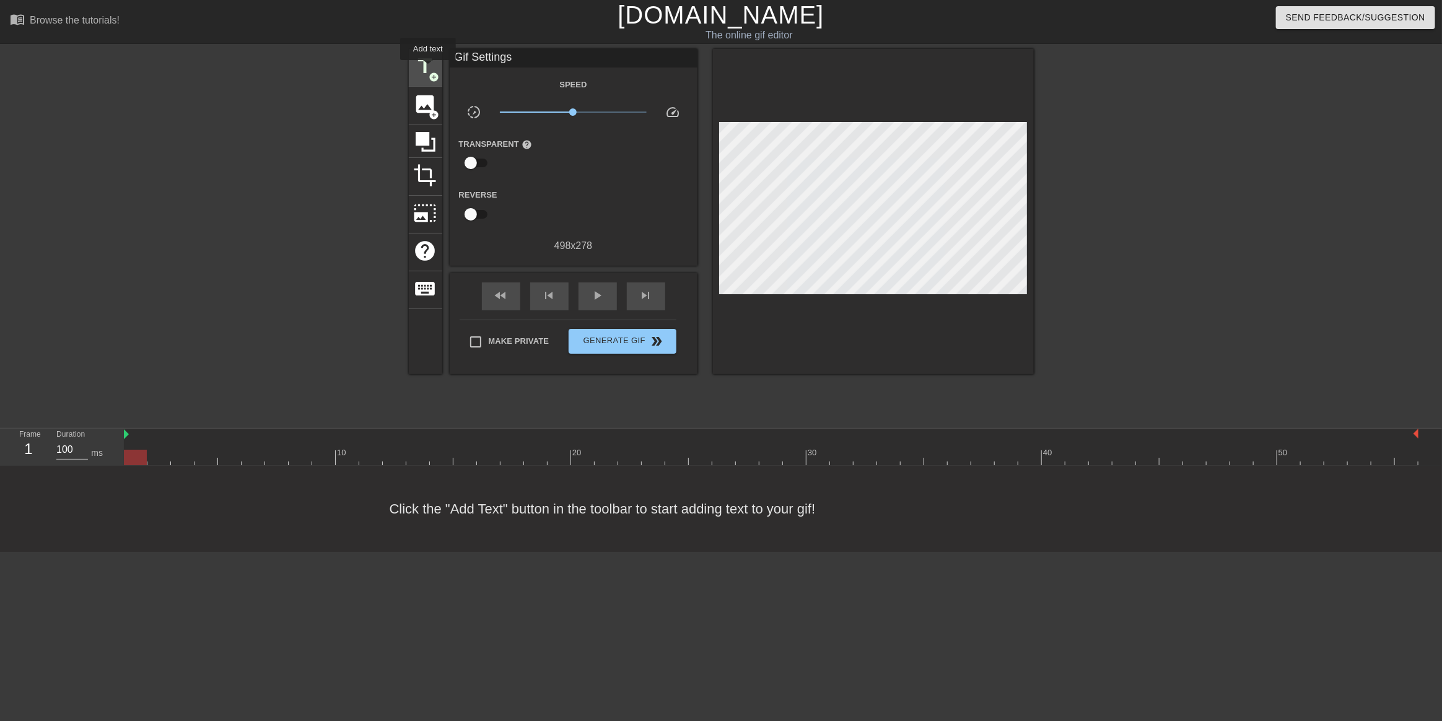
click at [428, 69] on span "title" at bounding box center [426, 66] width 24 height 24
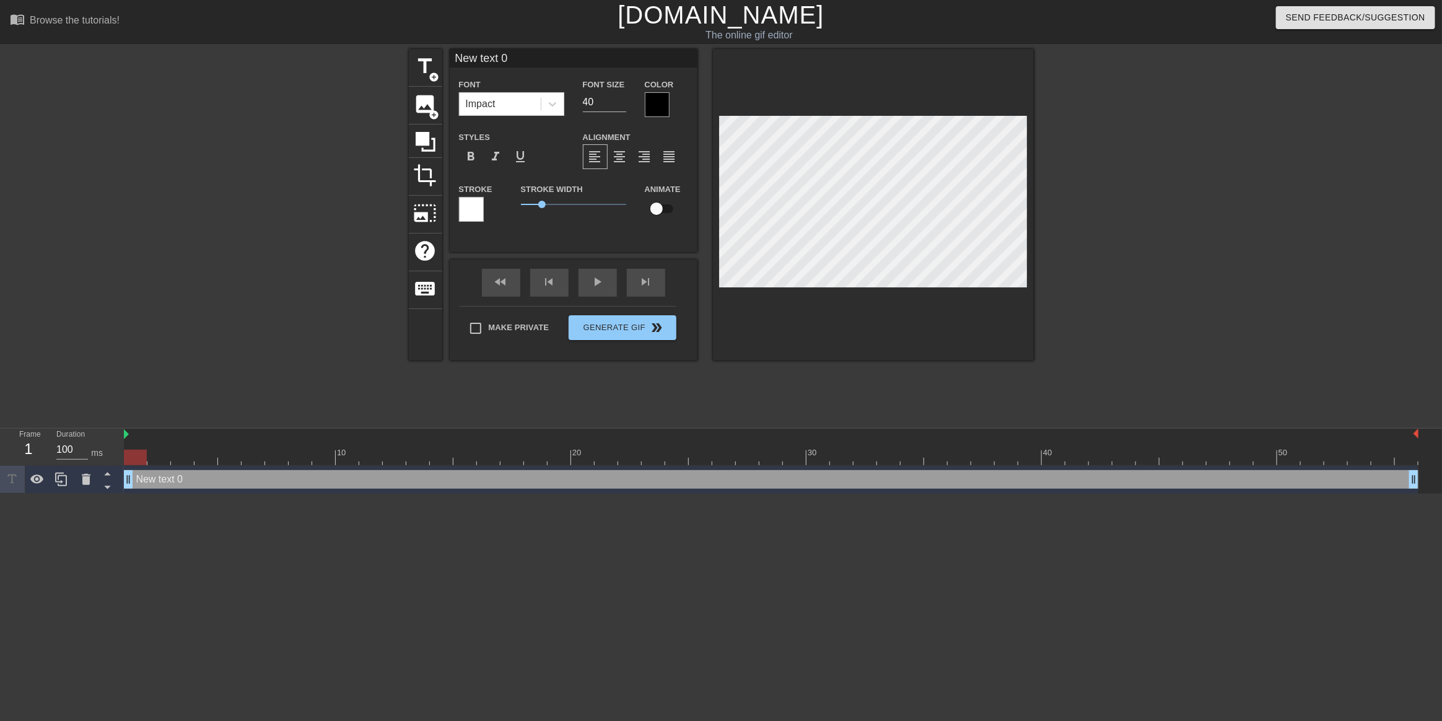
scroll to position [2, 2]
type input "O"
type textarea "O"
type input "Ol"
type textarea "Ol"
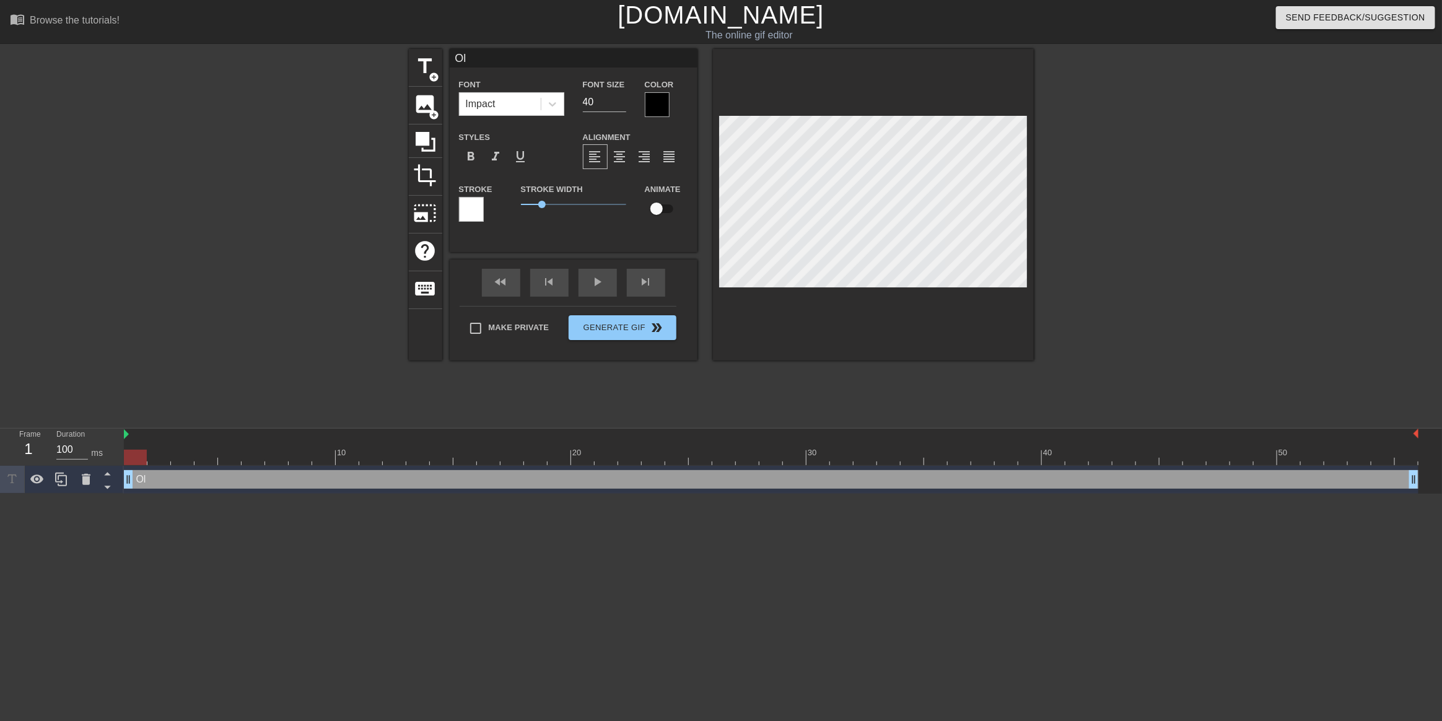
type input "Old"
type textarea "Old"
type input "Old"
type textarea "Old"
type input "Old M"
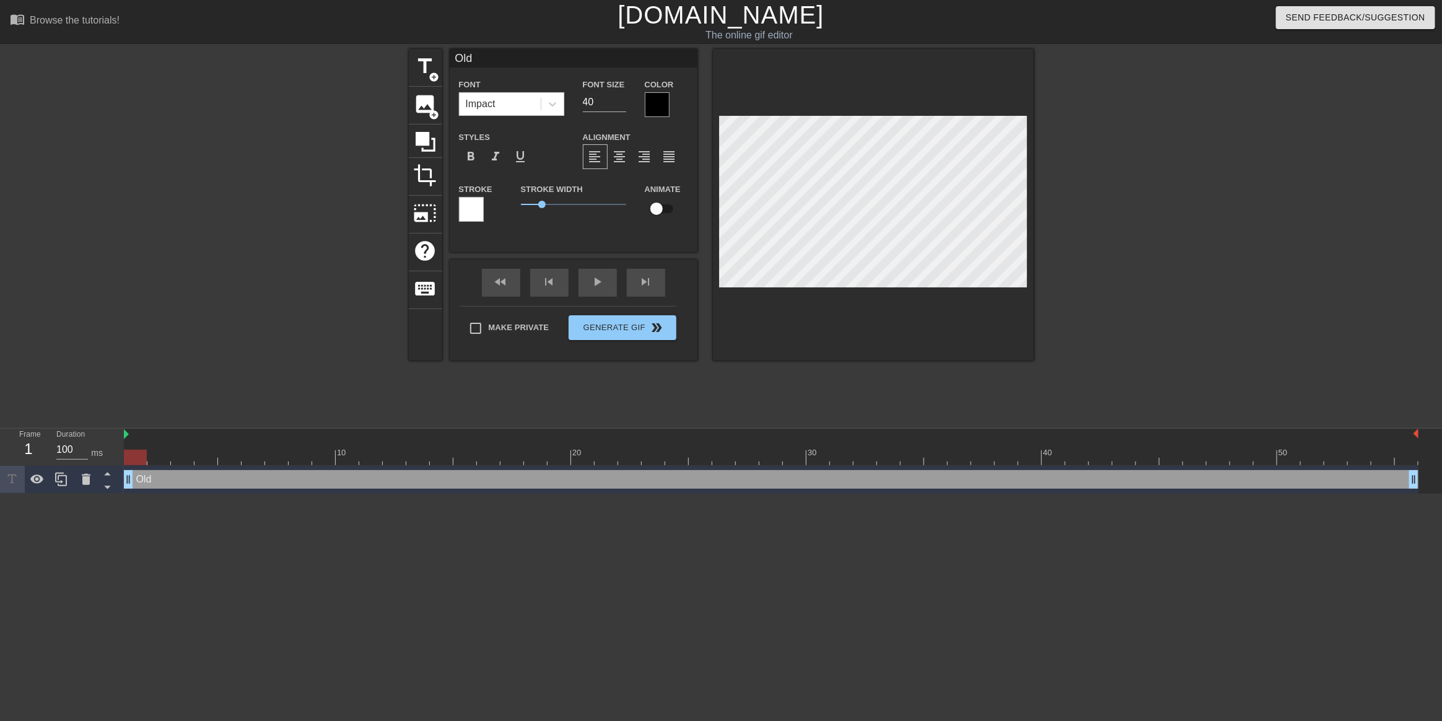
type textarea "Old M"
type input "Old Ma"
type textarea "Old Ma"
type input "Old Man"
type textarea "Old Man"
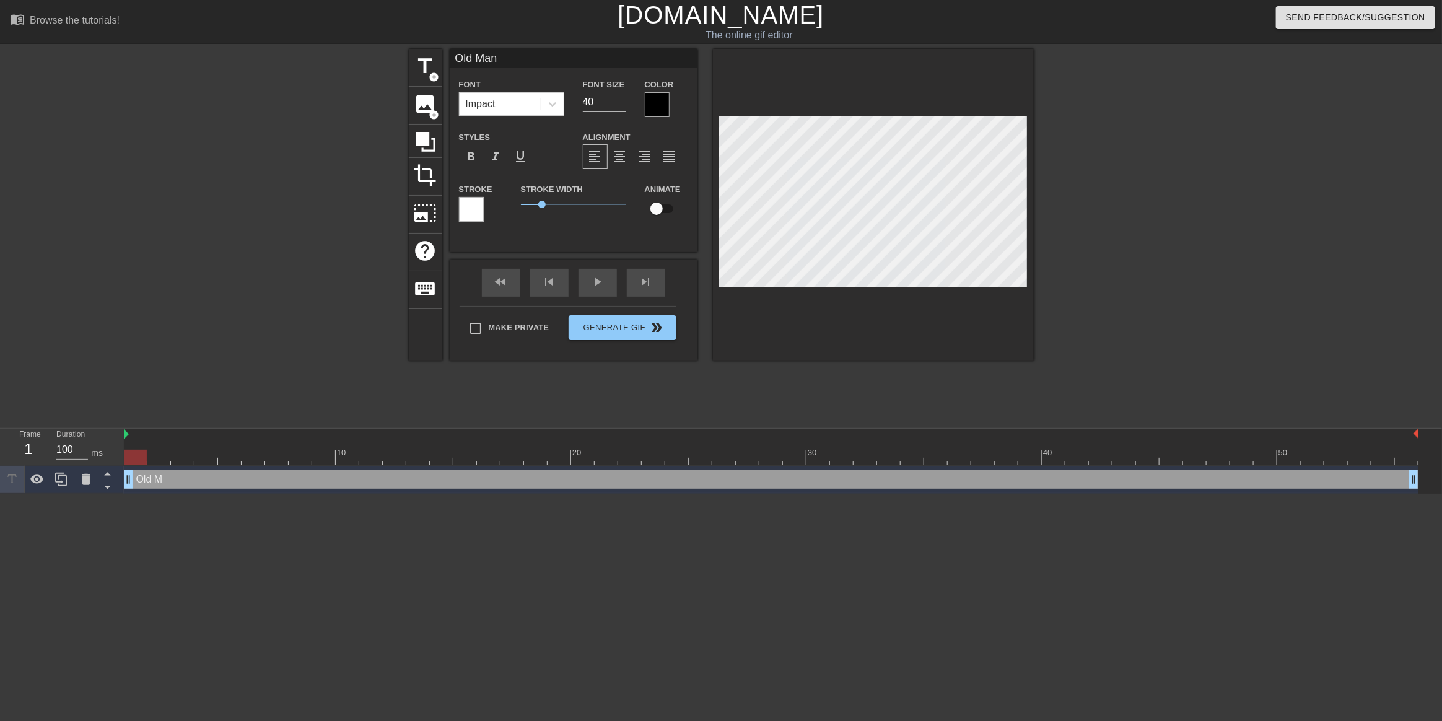
type input "Old Man"
type textarea "Old Man"
type input "Old Man L"
type textarea "Old Man L"
type input "Old Man Lo"
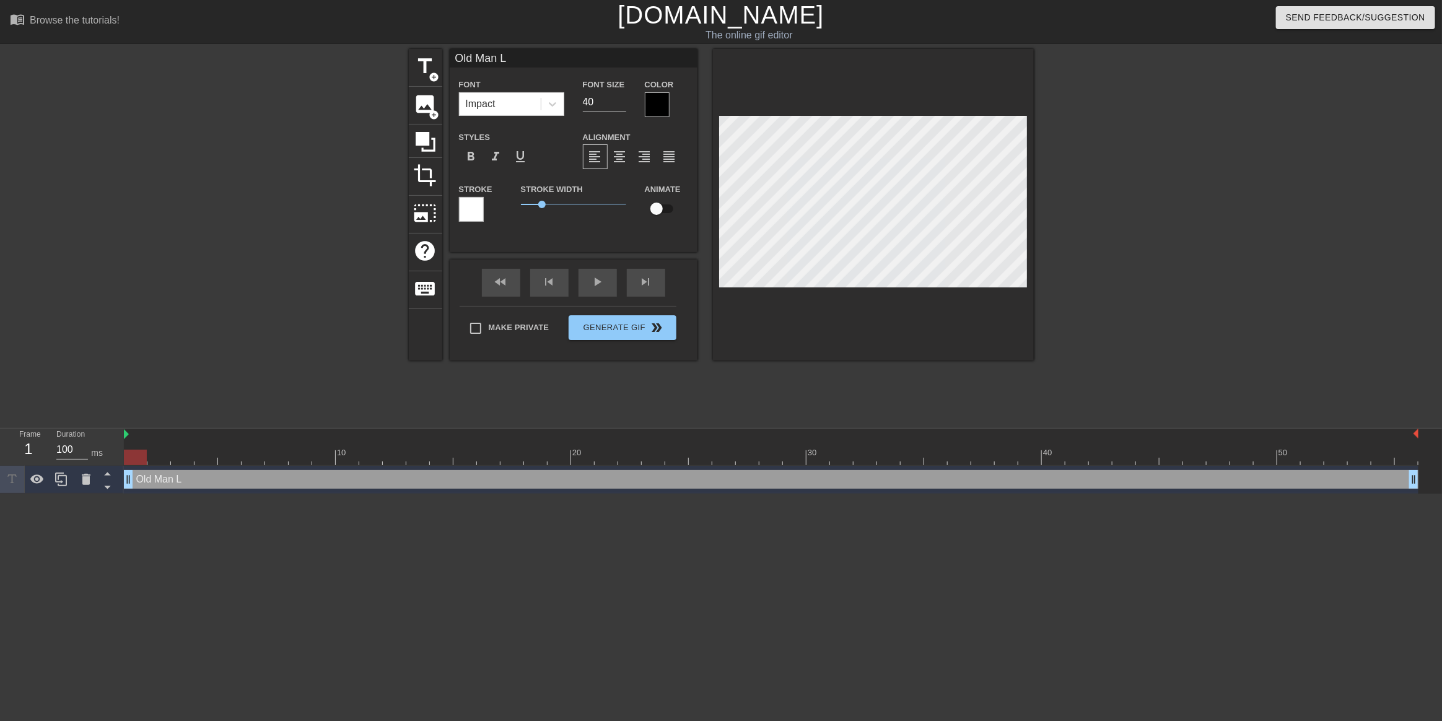
type textarea "Old Man Lo"
type input "Old Man Low"
type textarea "Old Man Low"
type input "Old Man Lowe"
type textarea "Old Man Lowe"
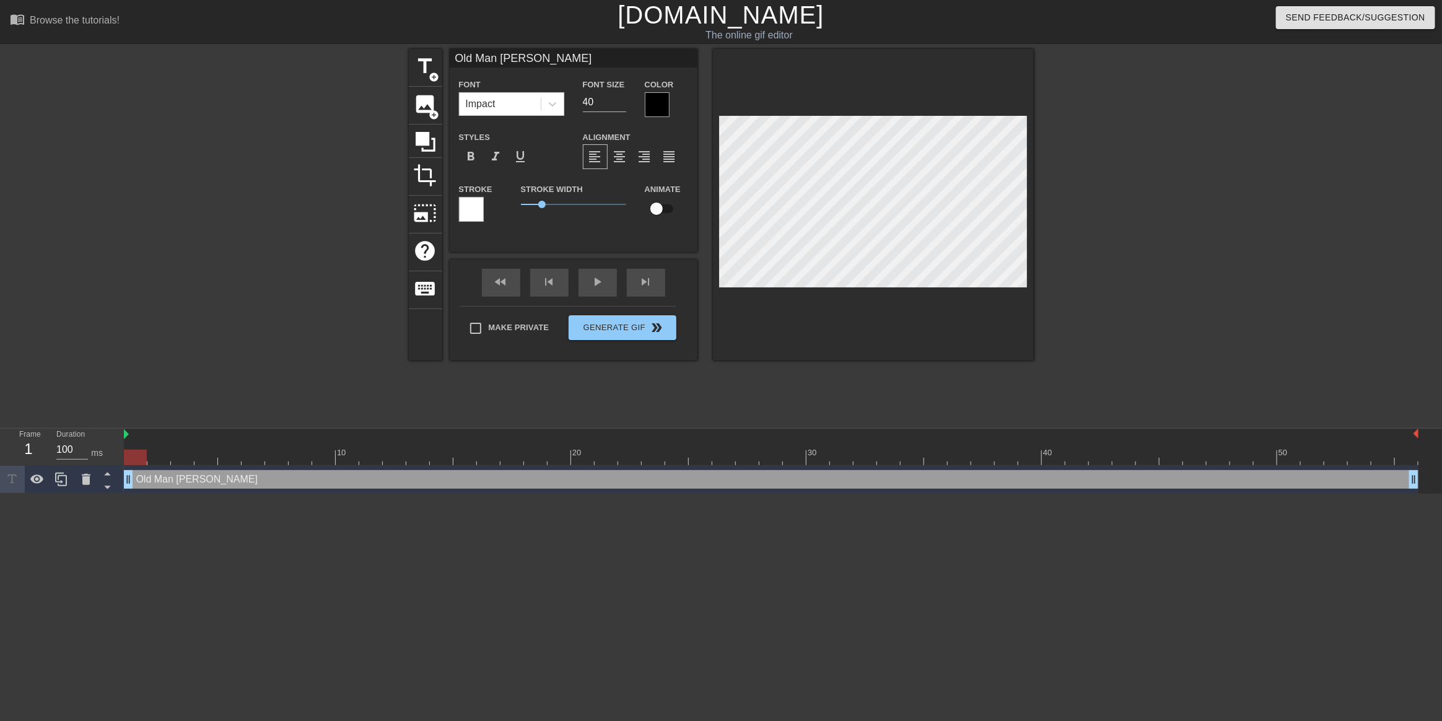
type input "Old Man Lowel"
type textarea "Old Man Lowel"
type input "Old Man Lowell"
type textarea "Old Man Lowell"
type input "Old Man Lowell"
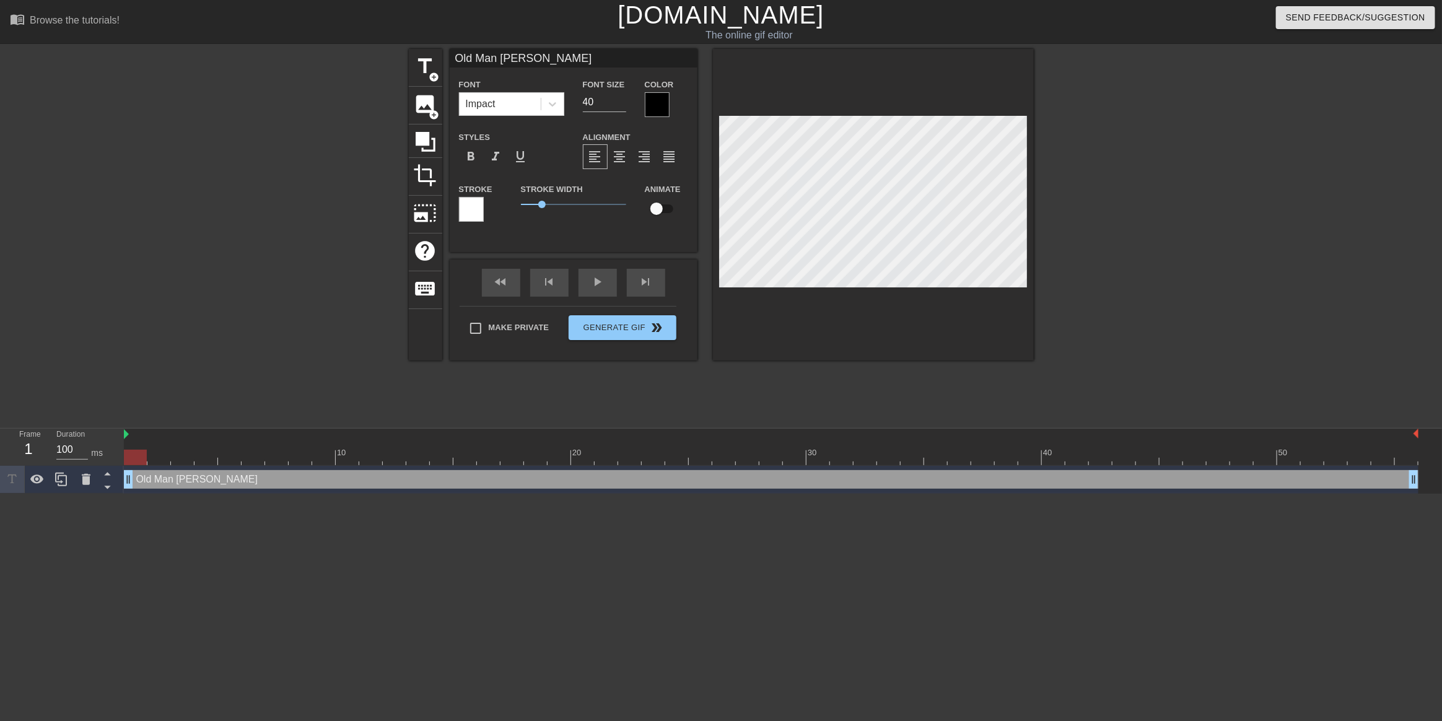
type textarea "Old Man Lowell"
type input "Old Man Lowell f"
type textarea "Old Man Lowell f"
type input "Old Man Lowell fi"
type textarea "Old Man Lowell fi"
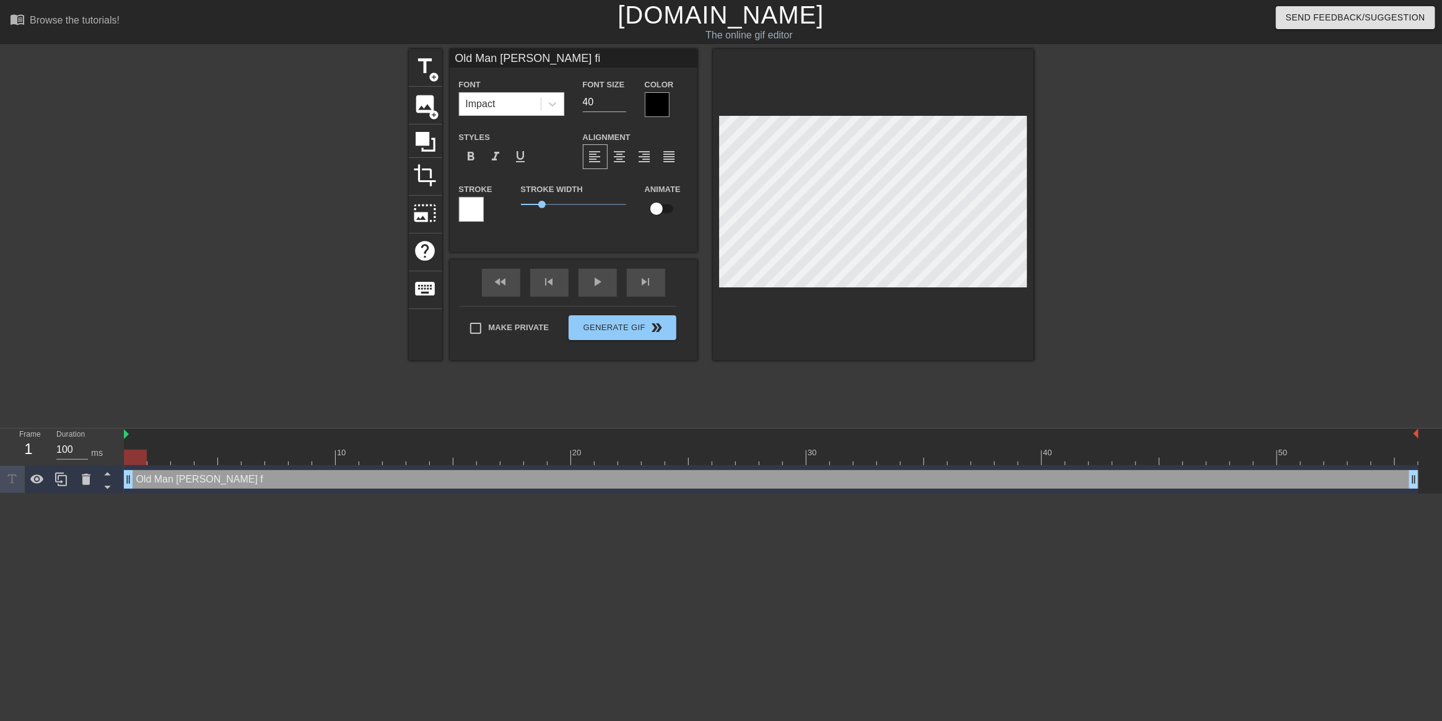
type input "Old Man Lowell fin"
type textarea "Old Man Lowell fin"
type input "Old Man Lowell find"
type textarea "Old Man Lowell find"
type input "Old Man Lowell finds"
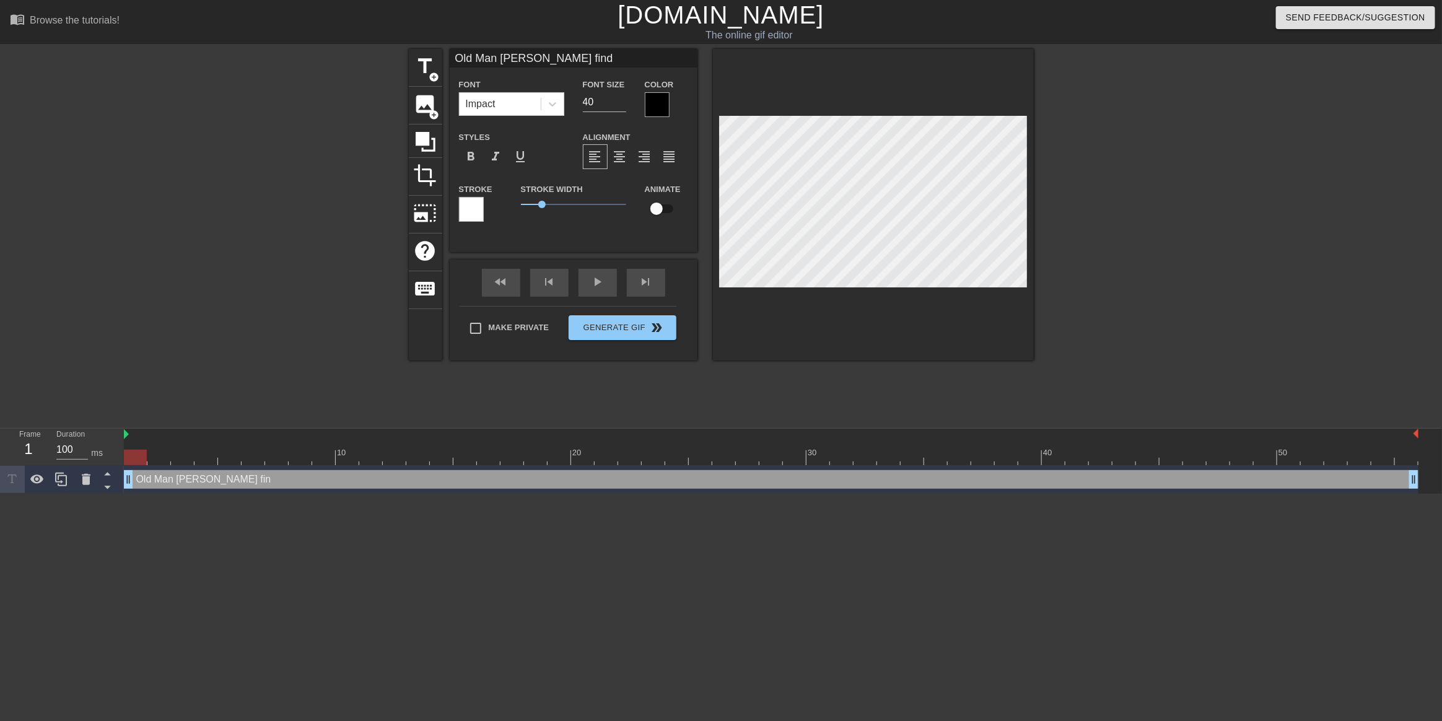
type textarea "Old Man Lowell finds"
type input "Old Man Lowell finds"
type textarea "Old Man Lowell finds"
type input "Old Man Lowell finds o"
type textarea "Old Man Lowell finds o"
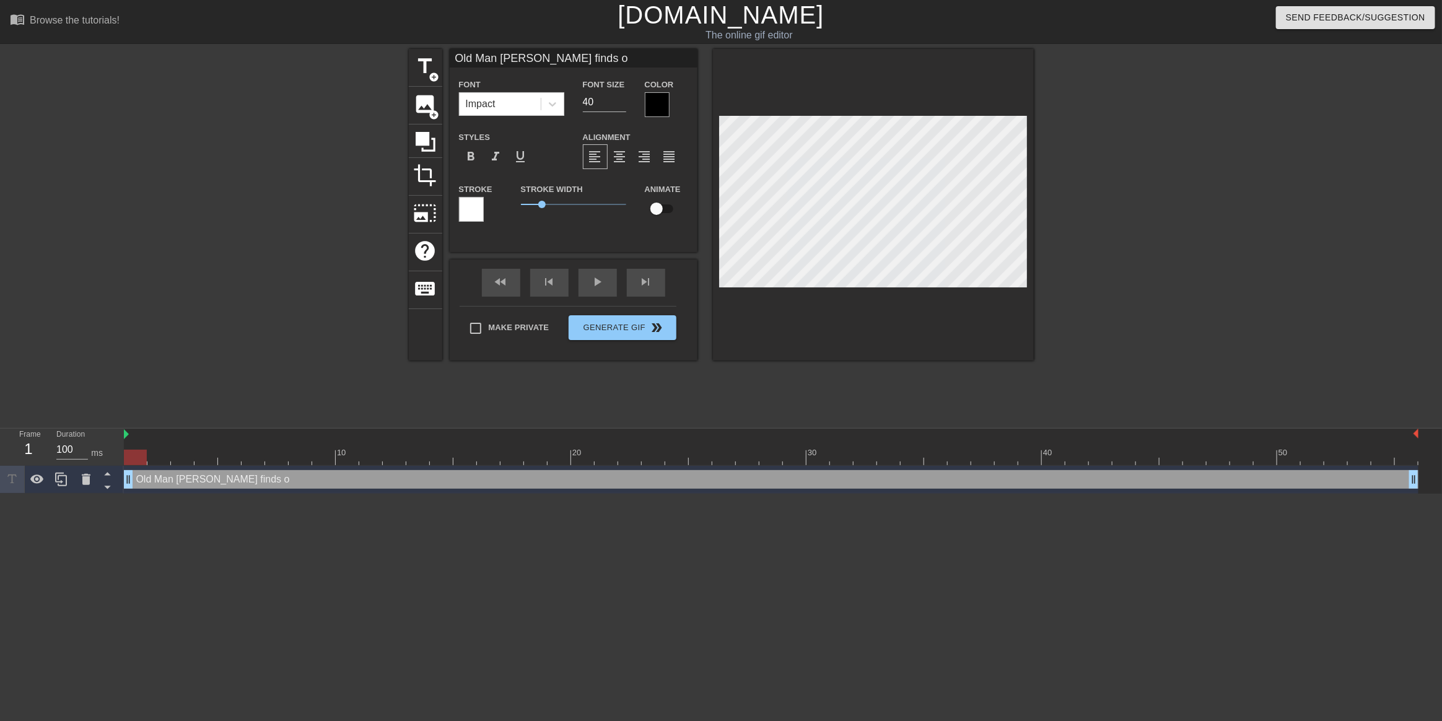
type input "Old Man Lowell finds ou"
type textarea "Old Man Lowell finds ou"
type input "Old Man Lowell finds out"
type textarea "Old Man Lowell finds out"
type input "Old Man Lowell finds out"
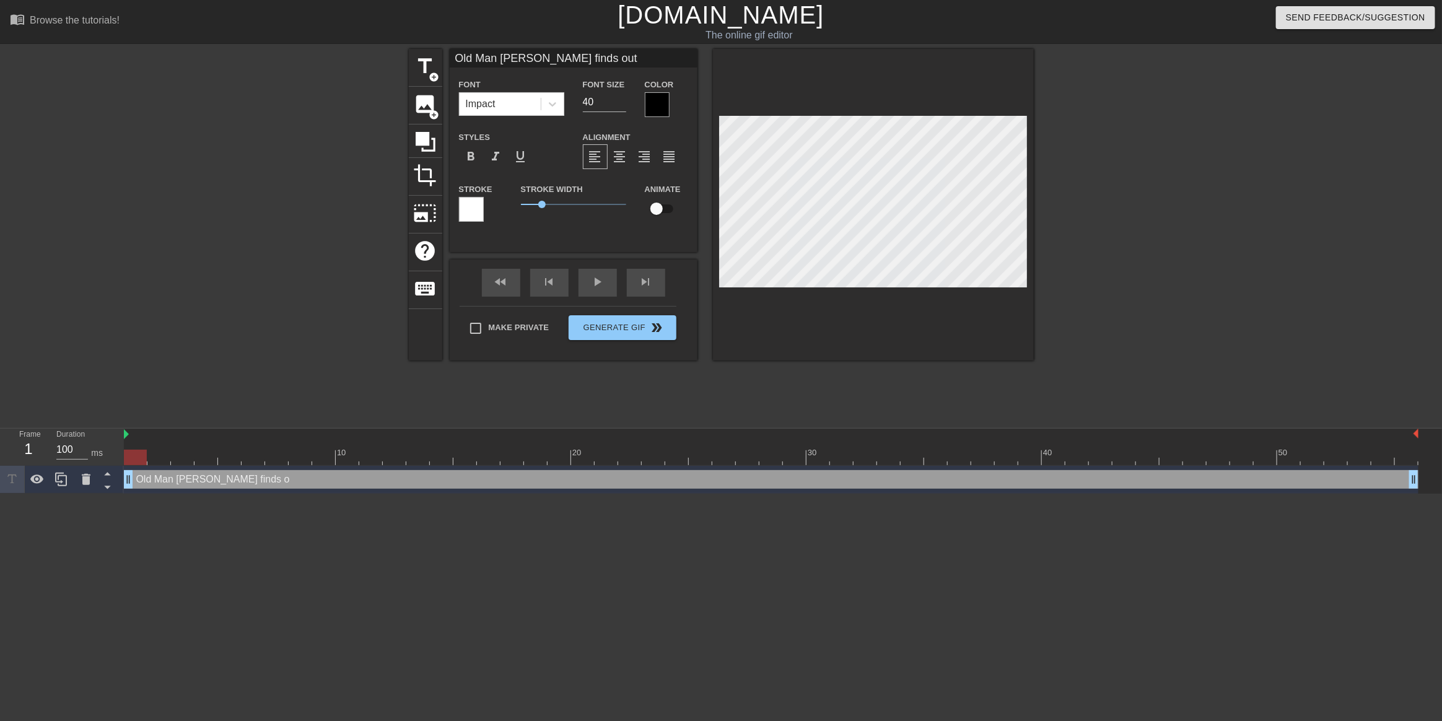
type textarea "Old Man Lowell finds out"
type input "Old Man Lowell finds out h"
type textarea "Old Man Lowell finds out h"
type input "Old Man Lowell finds out ho"
type textarea "Old Man Lowell finds out how"
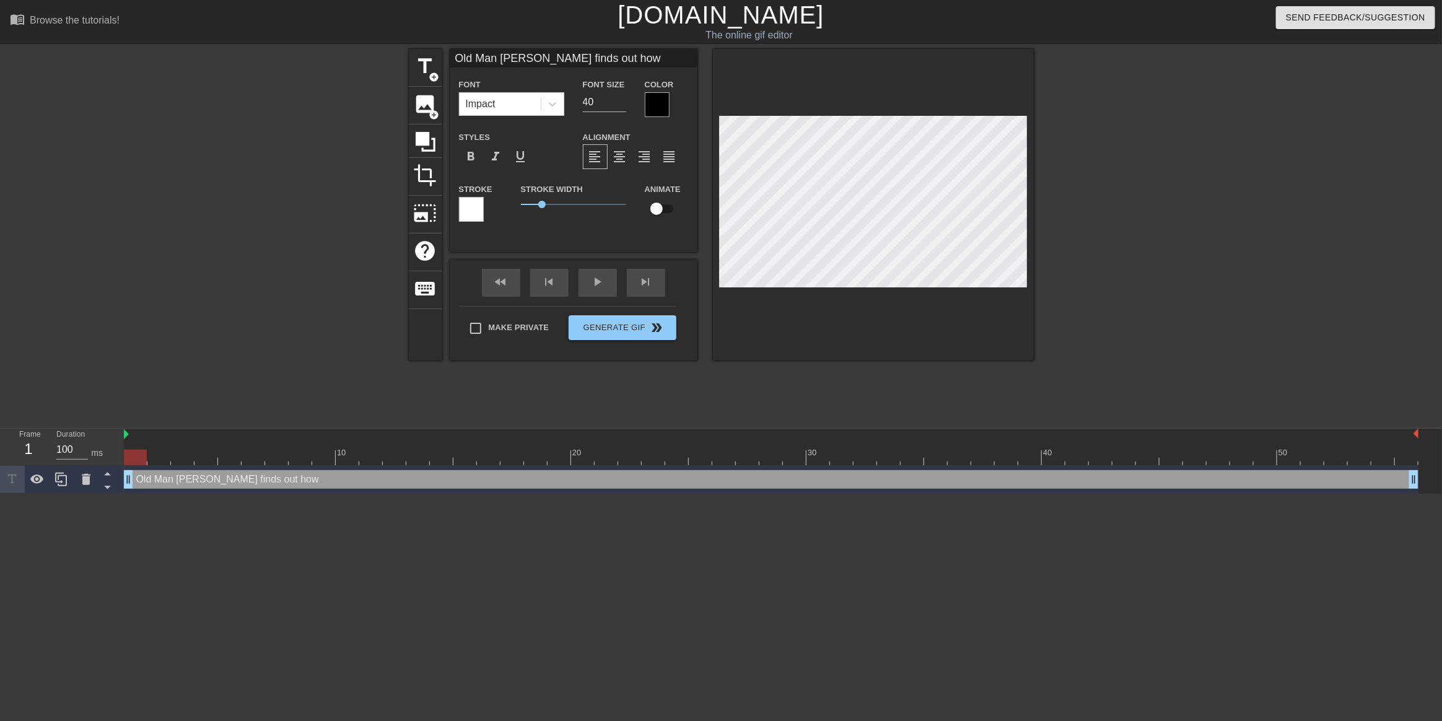
type input "Old Man Lowell finds out how"
type textarea "Old Man Lowell finds out how"
type input "Old Man Lowell finds out how t"
type textarea "Old Man Lowell finds out how t"
type input "Old Man Lowell finds out how to"
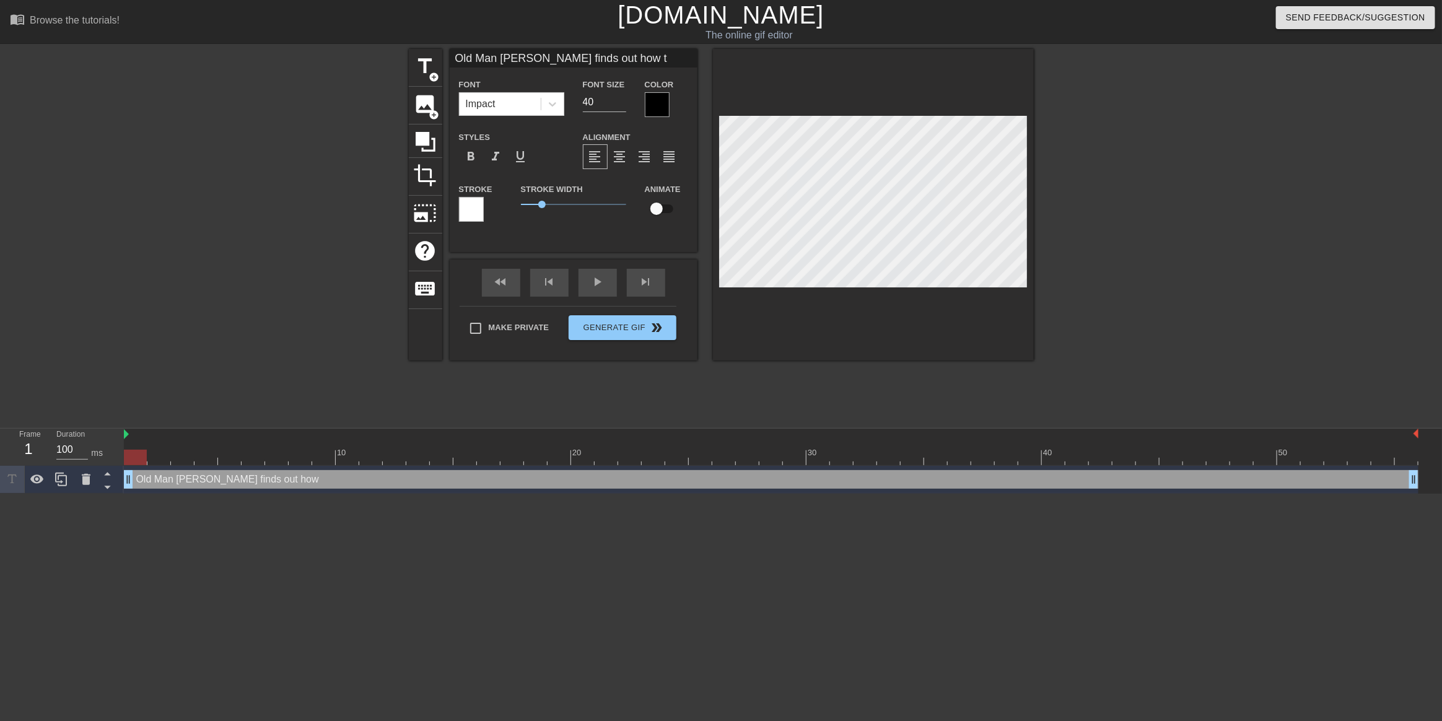
type textarea "Old Man Lowell finds out how to"
type input "Old Man Lowell finds out how to"
type textarea "Old Man Lowell finds out how to"
type input "Old Man Lowell finds out how to p"
type textarea "Old Man Lowell finds out how to p"
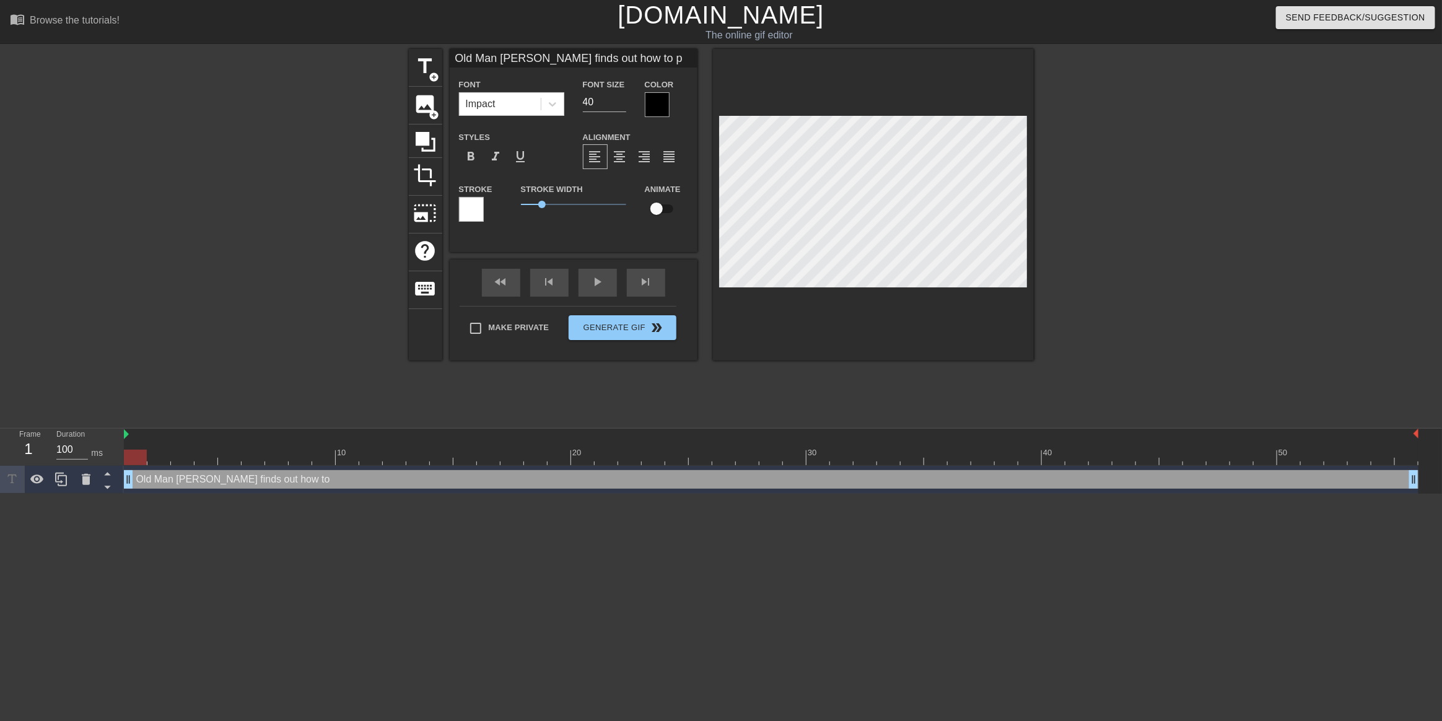
type input "Old Man Lowell finds out how to pu"
type textarea "Old Man Lowell finds out how to pu"
type input "Old Man Lowell finds out how to put"
type textarea "Old Man Lowell finds out how to put"
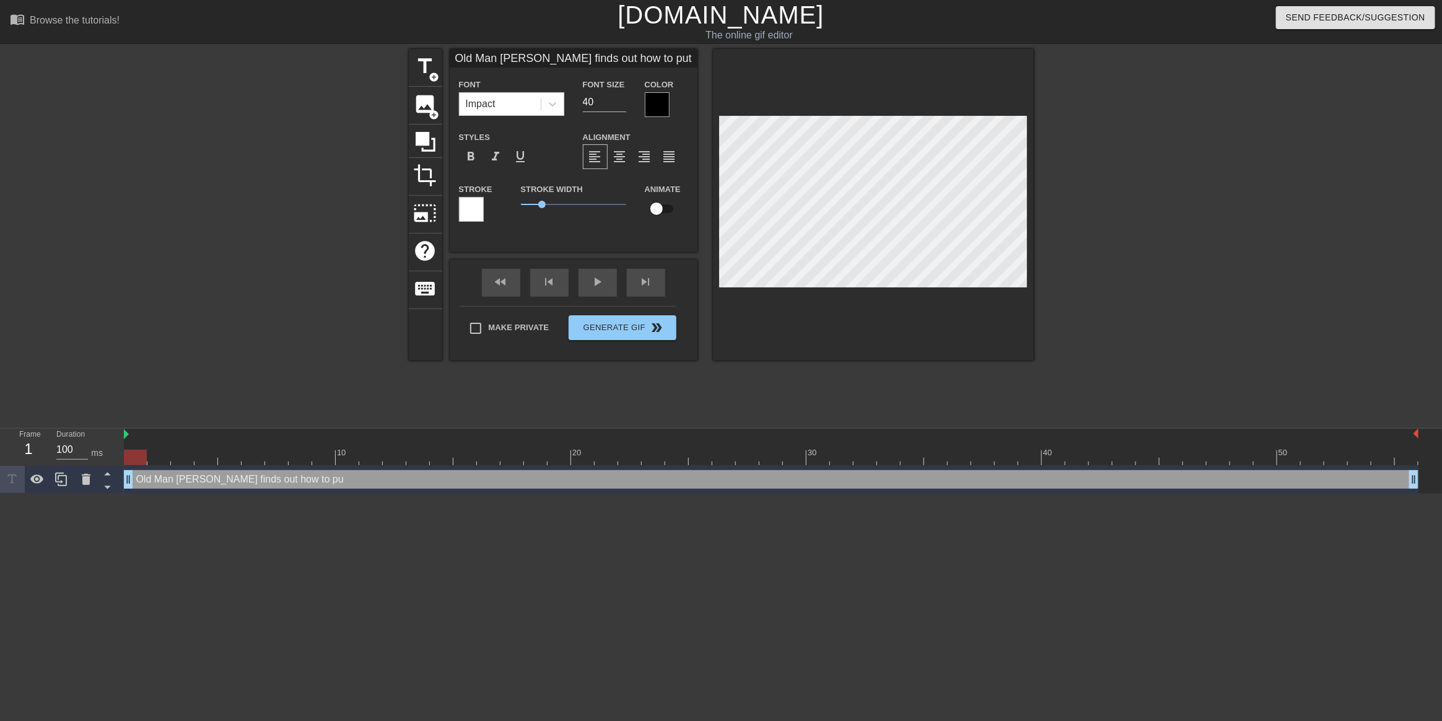
type input "Old Man Lowell finds out how to put"
type textarea "Old Man Lowell finds out how to put"
type input "Old Man Lowell finds out how to put t"
type textarea "Old Man Lowell finds out how to put t"
type input "Old Man Lowell finds out how to put te"
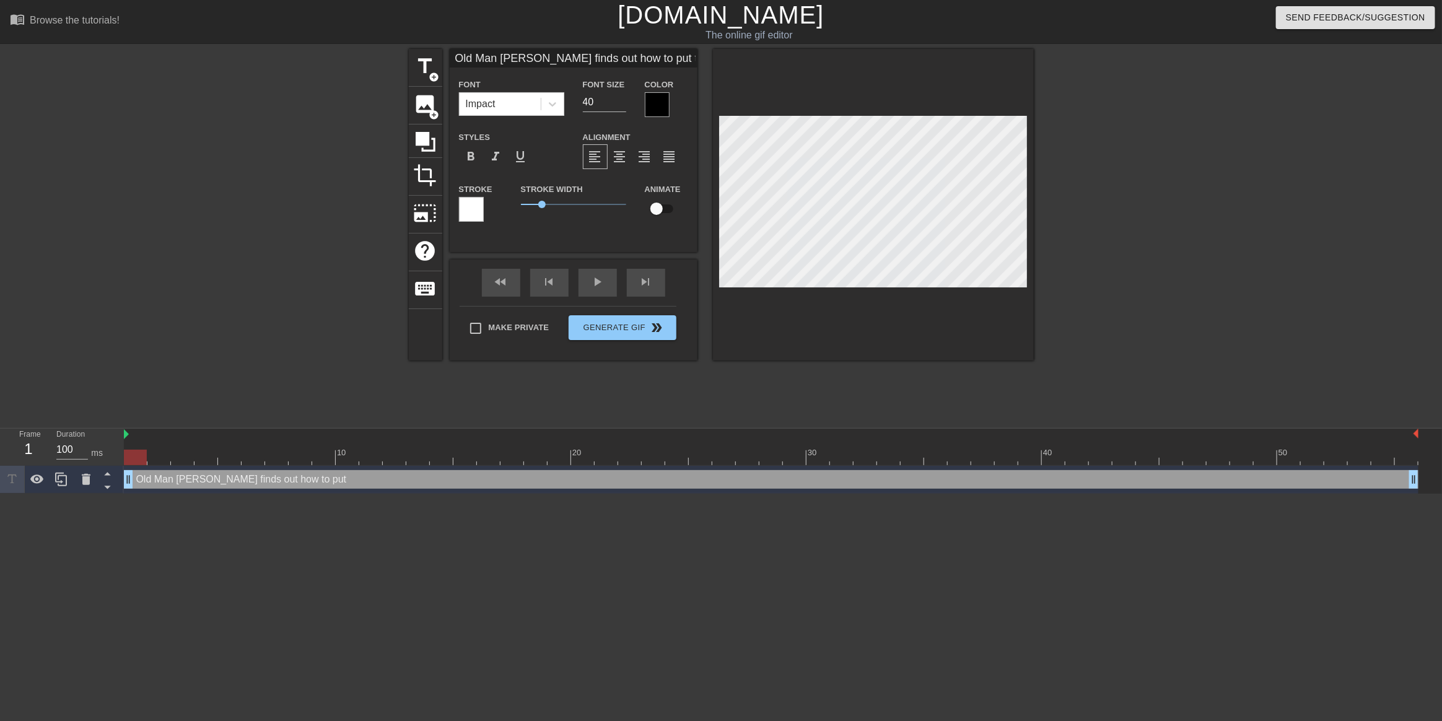
type textarea "Old Man Lowell finds out how to put te"
type input "Old Man Lowell finds out how to put tes"
type textarea "Old Man Lowell finds out how to put tes"
type input "Old Man Lowell finds out how to put test"
type textarea "Old Man Lowell finds out how to put test"
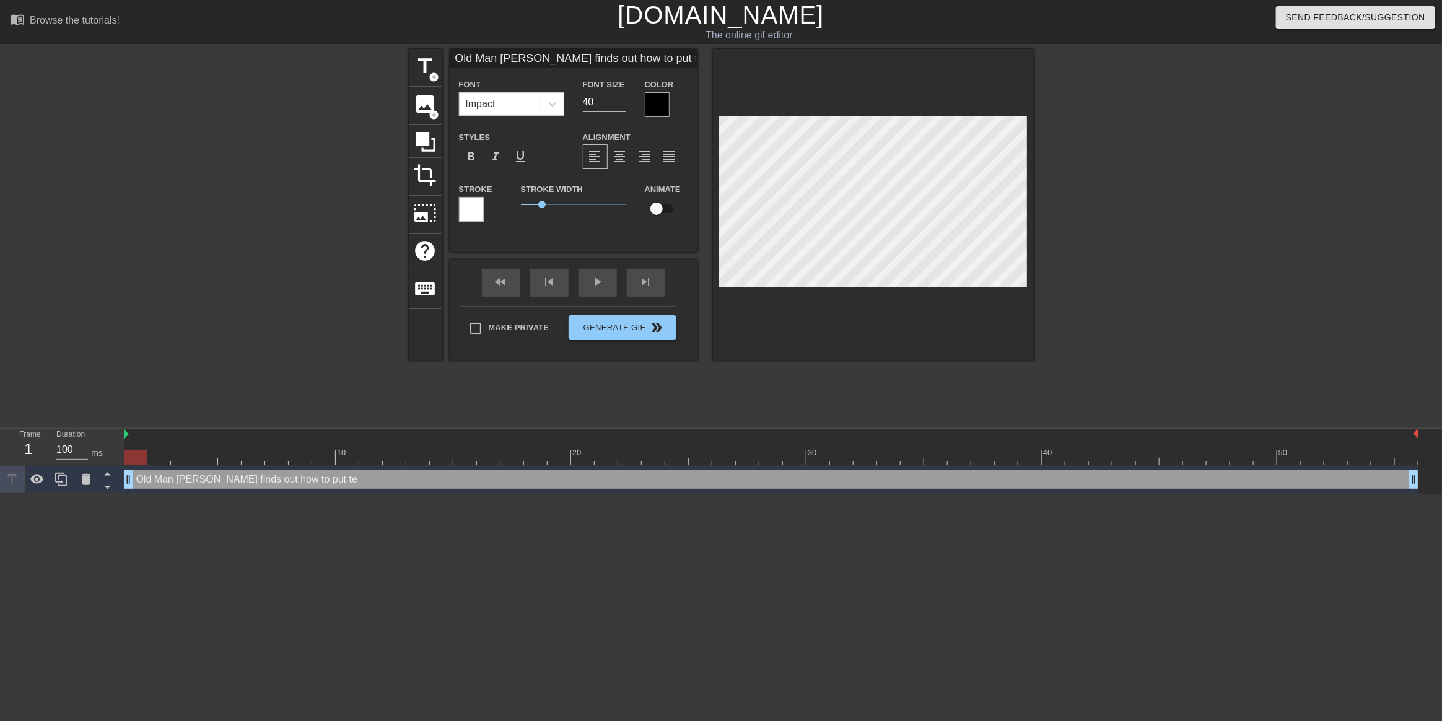
scroll to position [2, 11]
type input "Old Man Lowell finds out how to put tes"
type textarea "Old Man Lowell finds out how to put tes"
type input "Old Man Lowell finds out how to put te"
type textarea "Old Man Lowell finds out how to put te"
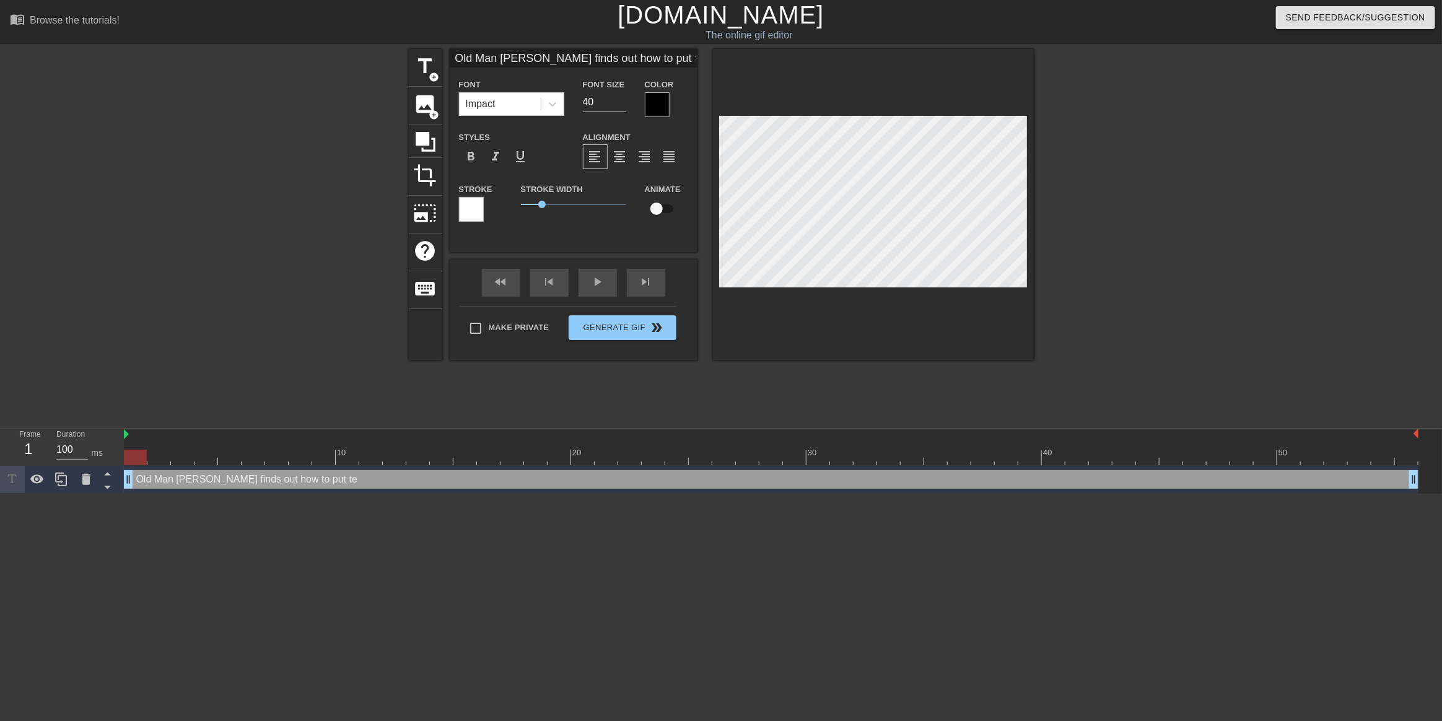
type input "Old Man Lowell finds out how to put tex"
type textarea "Old Man Lowell finds out how to put tex"
type input "Old Man Lowell finds out how to put text"
type textarea "Old Man Lowell finds out how to put text"
type input "Old Man Lowell finds out how to put text"
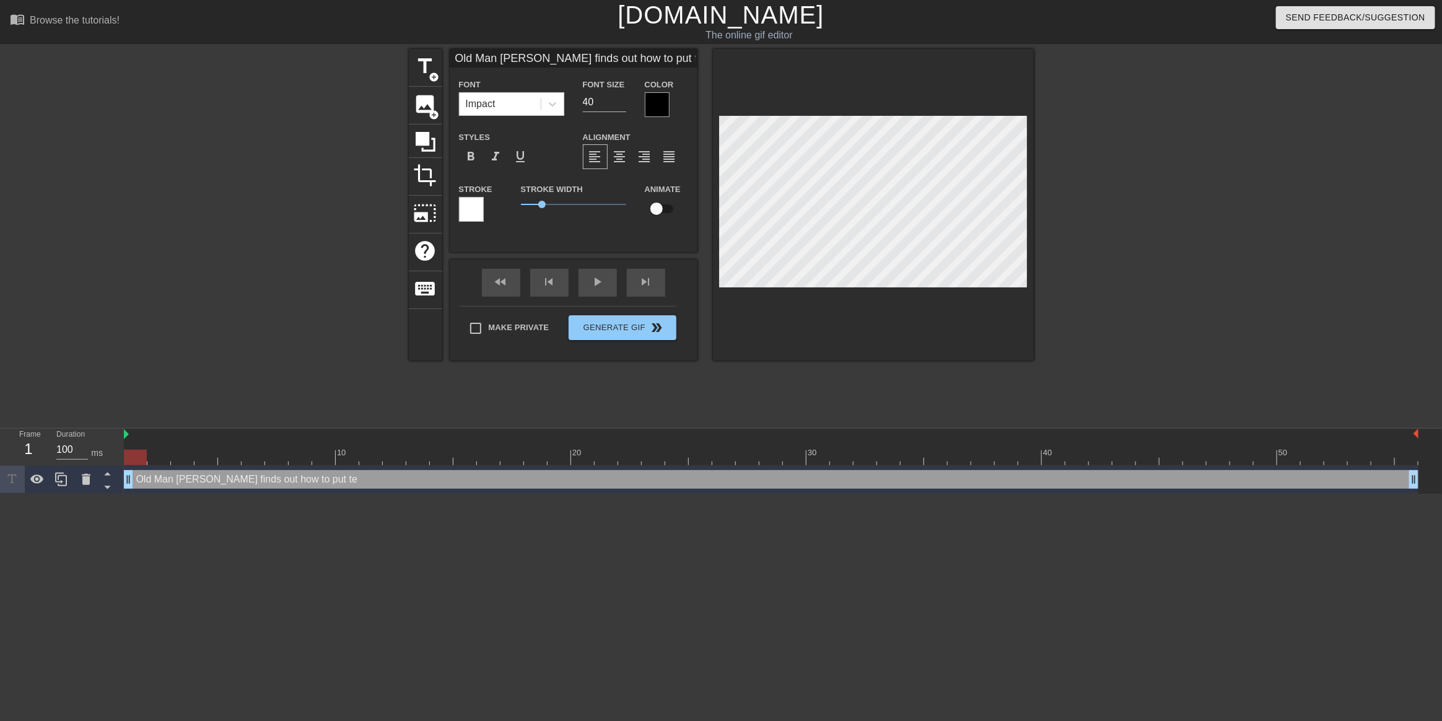
type textarea "Old Man Lowell finds out how to put text"
type input "Old Man Lowell finds out how to put text i"
type textarea "Old Man Lowell finds out how to put text i"
type input "Old Man Lowell finds out how to put text in"
type textarea "Old Man Lowell finds out how to put text int"
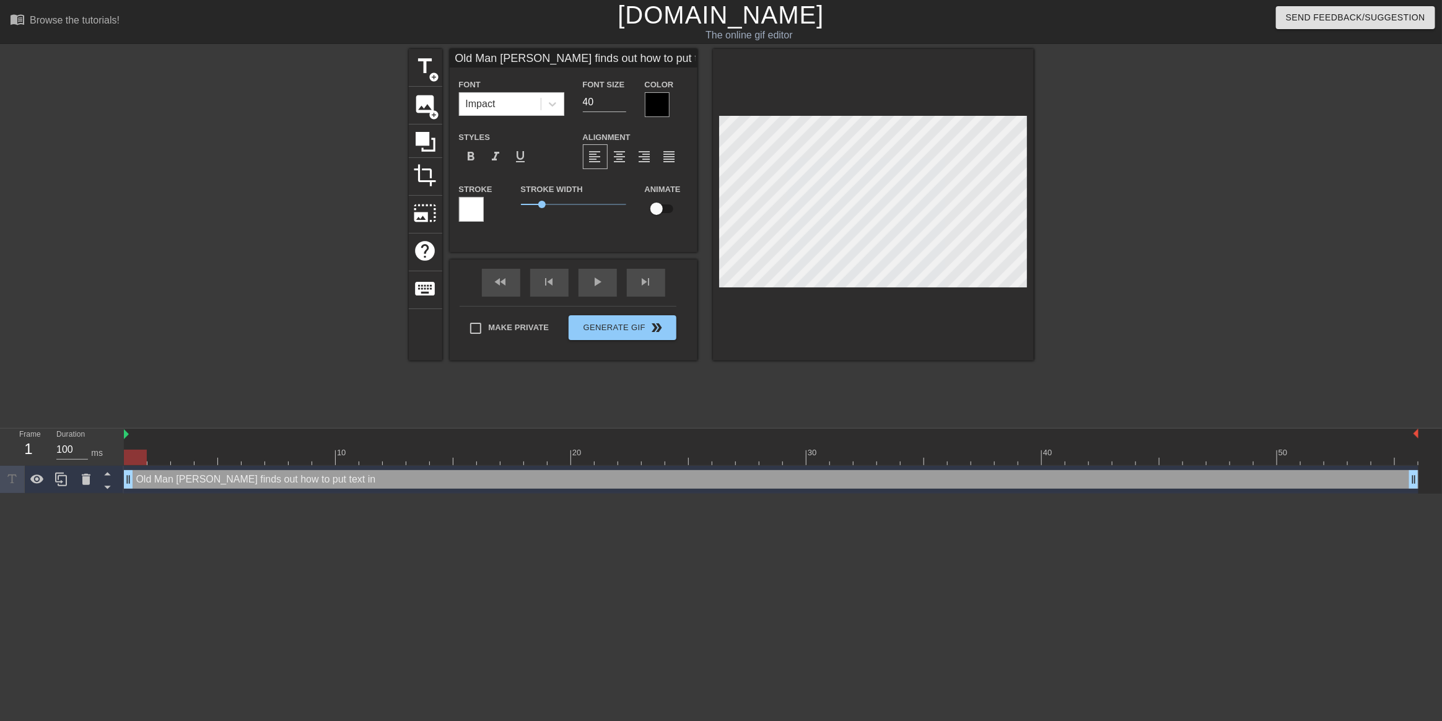
type input "Old Man Lowell finds out how to put text into"
type textarea "Old Man Lowell finds out how to put text into"
type input "Old Man Lowell finds out how to put text into"
type textarea "Old Man Lowell finds out how to put text into"
type input "Old Man Lowell finds out how to put text into g"
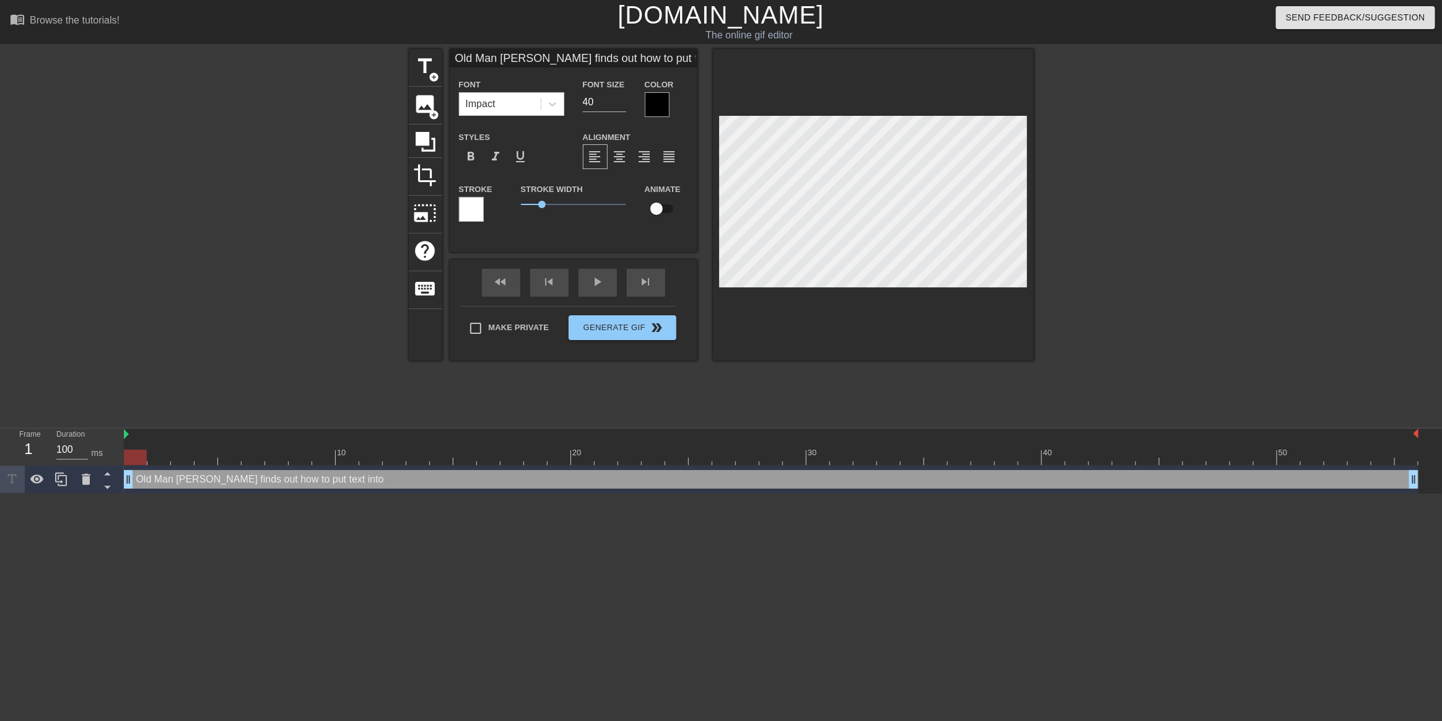
type textarea "Old Man Lowell finds out how to put text into g"
type input "Old Man Lowell finds out how to put text into gi"
type textarea "Old Man Lowell finds out how to put text into gi"
type input "Old Man Lowell finds out how to put text into gif"
type textarea "Old Man Lowell finds out how to put text into gif"
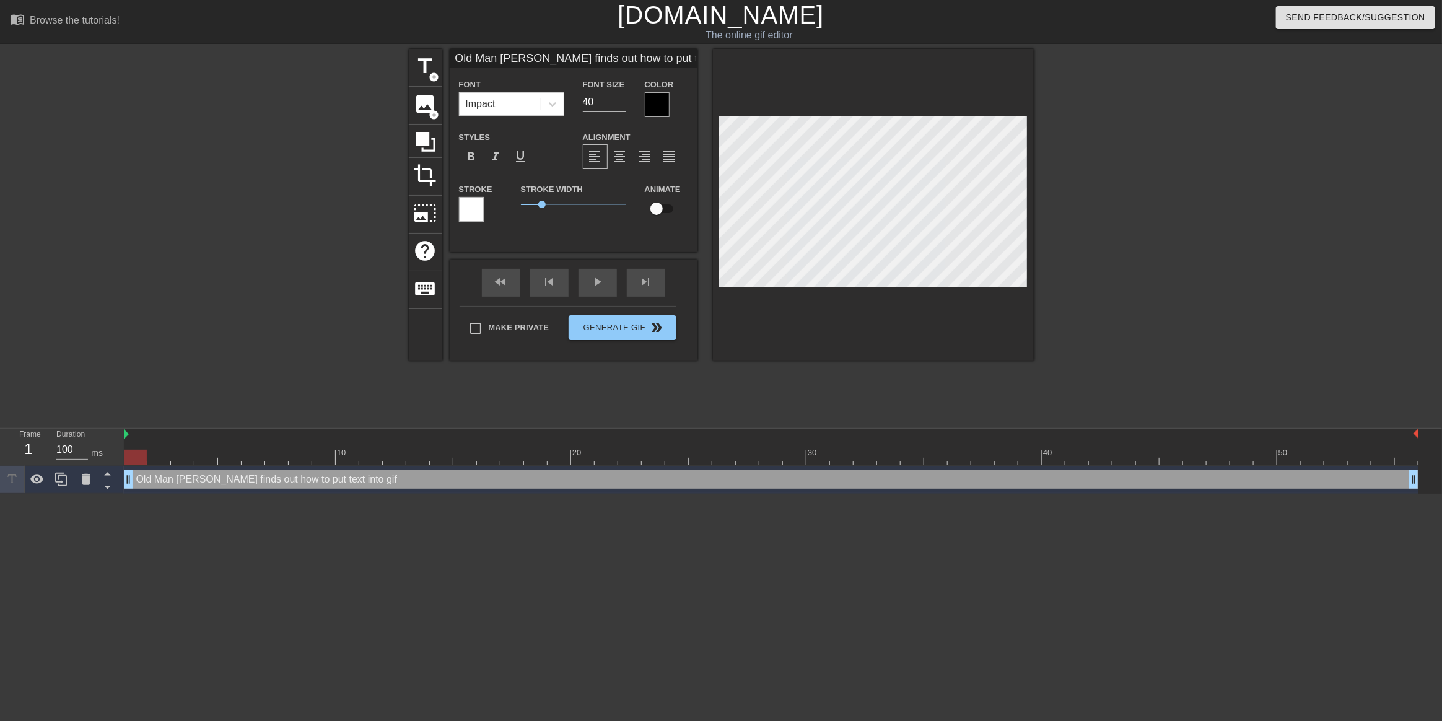
type input "Old Man Lowell finds out how to put text into gifs"
type textarea "Old Man Lowell finds out how to put text into gifs"
type input "Old Man Lowell finds out"
type textarea "Old Man Lowell finds out"
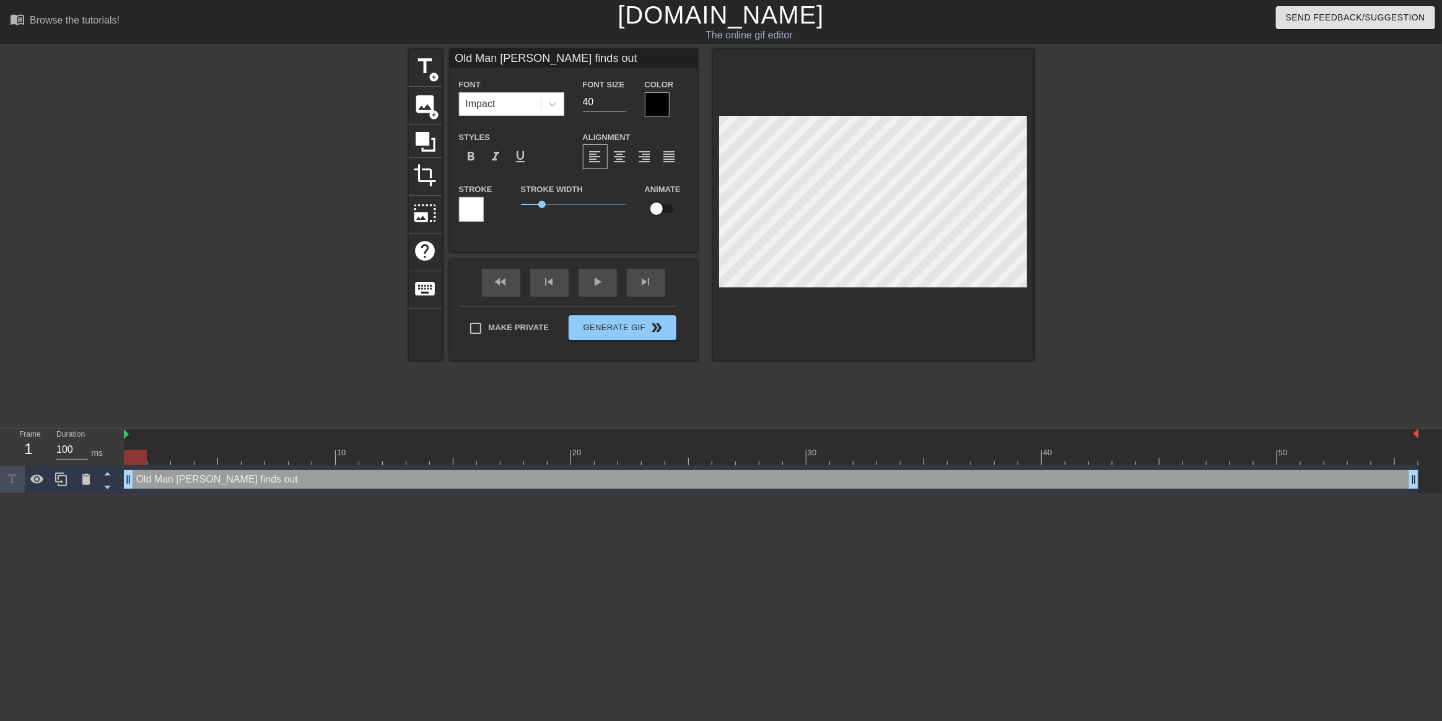
type input "Old Man Lowell finds out"
type textarea "Old Man Lowell finds out"
click at [430, 72] on span "add_circle" at bounding box center [434, 77] width 11 height 11
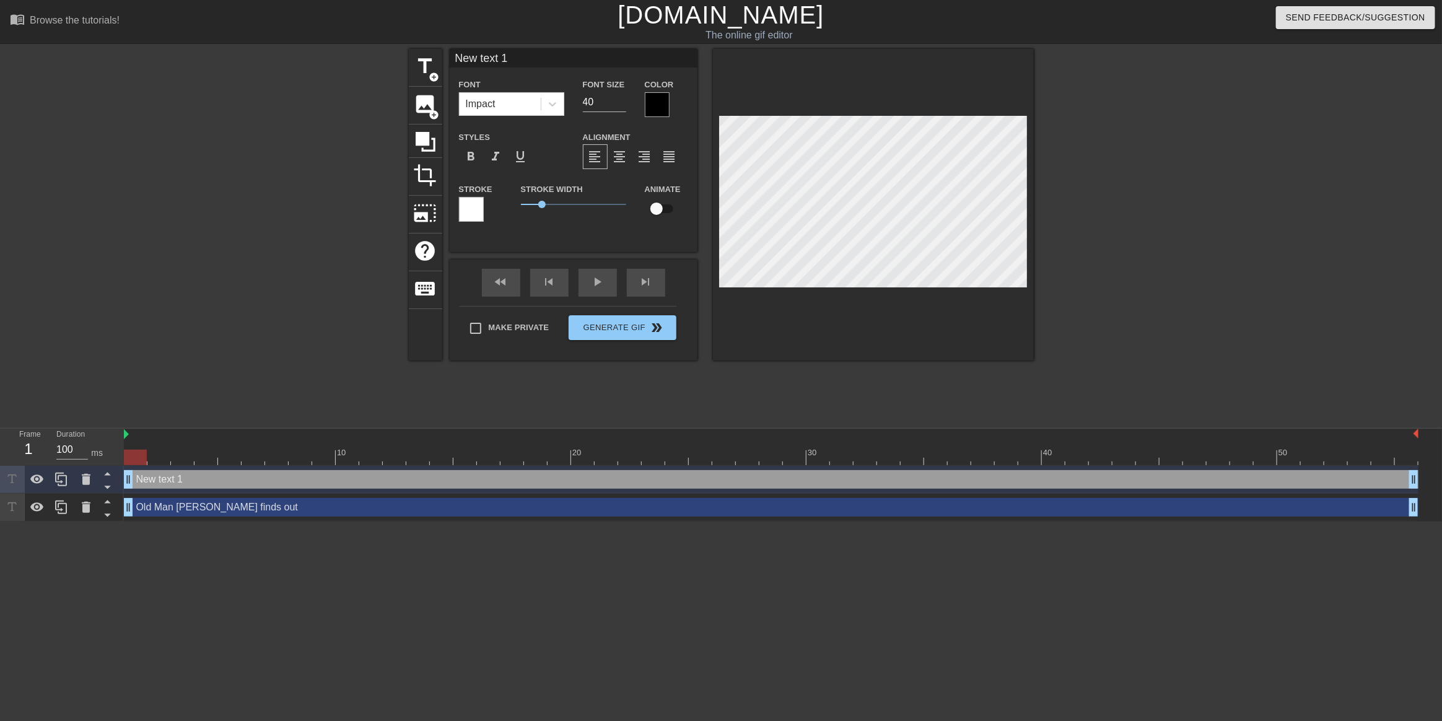
type input "how to put text into gifs"
type textarea "how to put text into gifs"
type input "Old Man Lowell finds out"
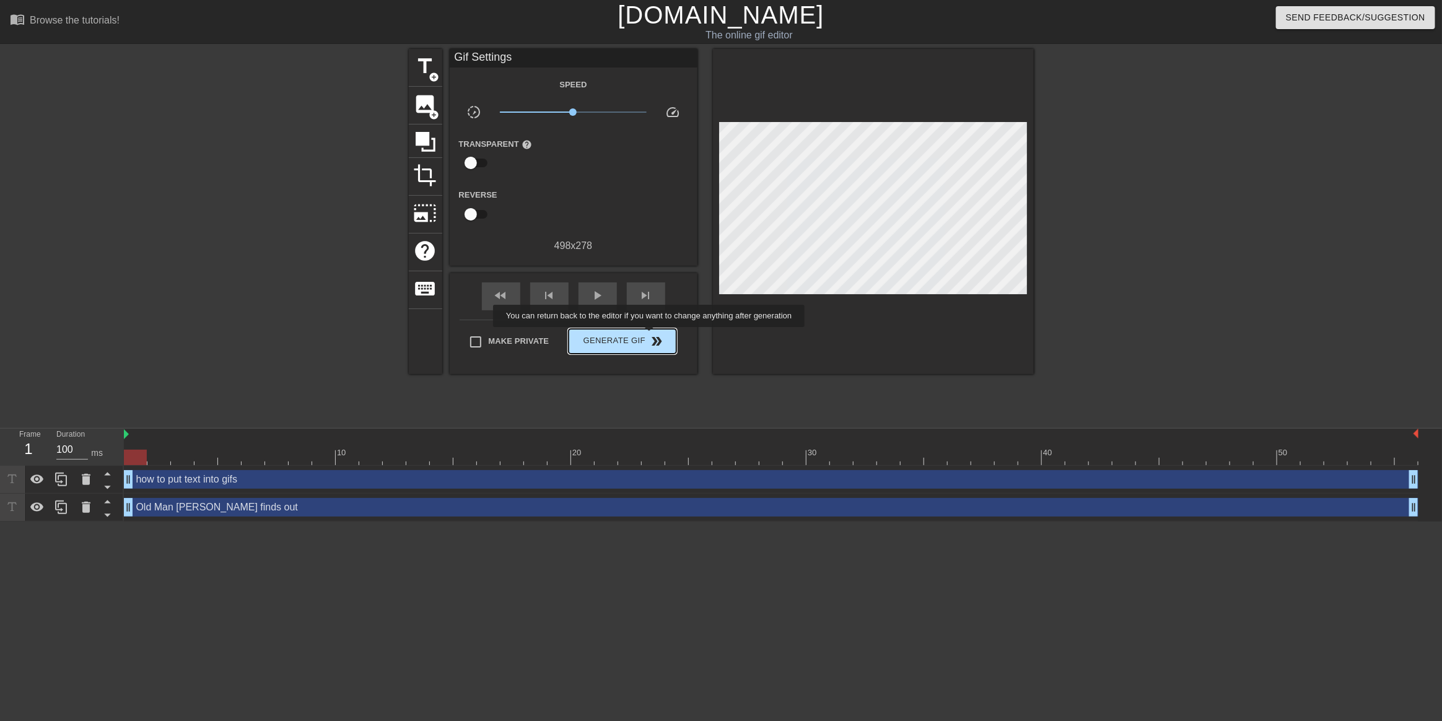
click at [649, 338] on span "double_arrow" at bounding box center [656, 341] width 15 height 15
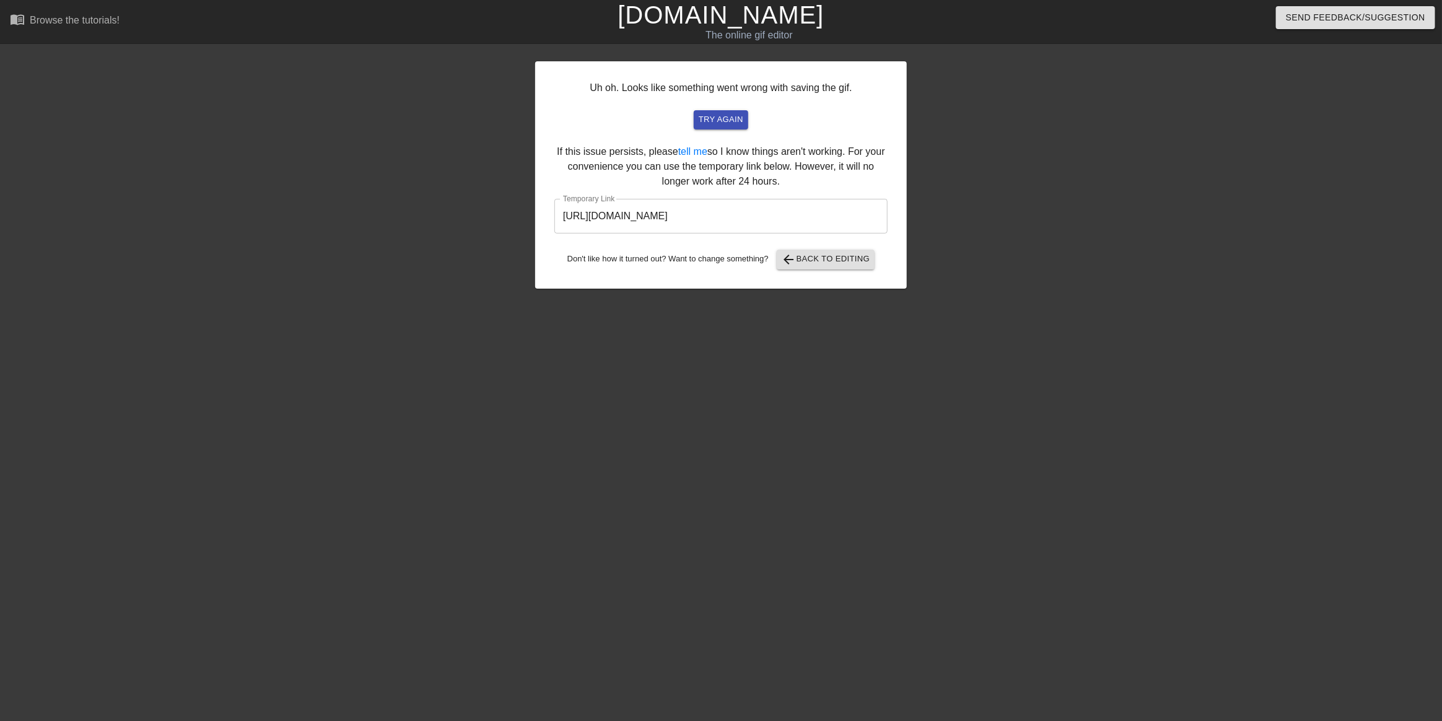
click at [806, 216] on input "https://www.gifntext.com/temp_generations/aSmZYjyM.gif" at bounding box center [720, 216] width 333 height 35
